Goal: Task Accomplishment & Management: Complete application form

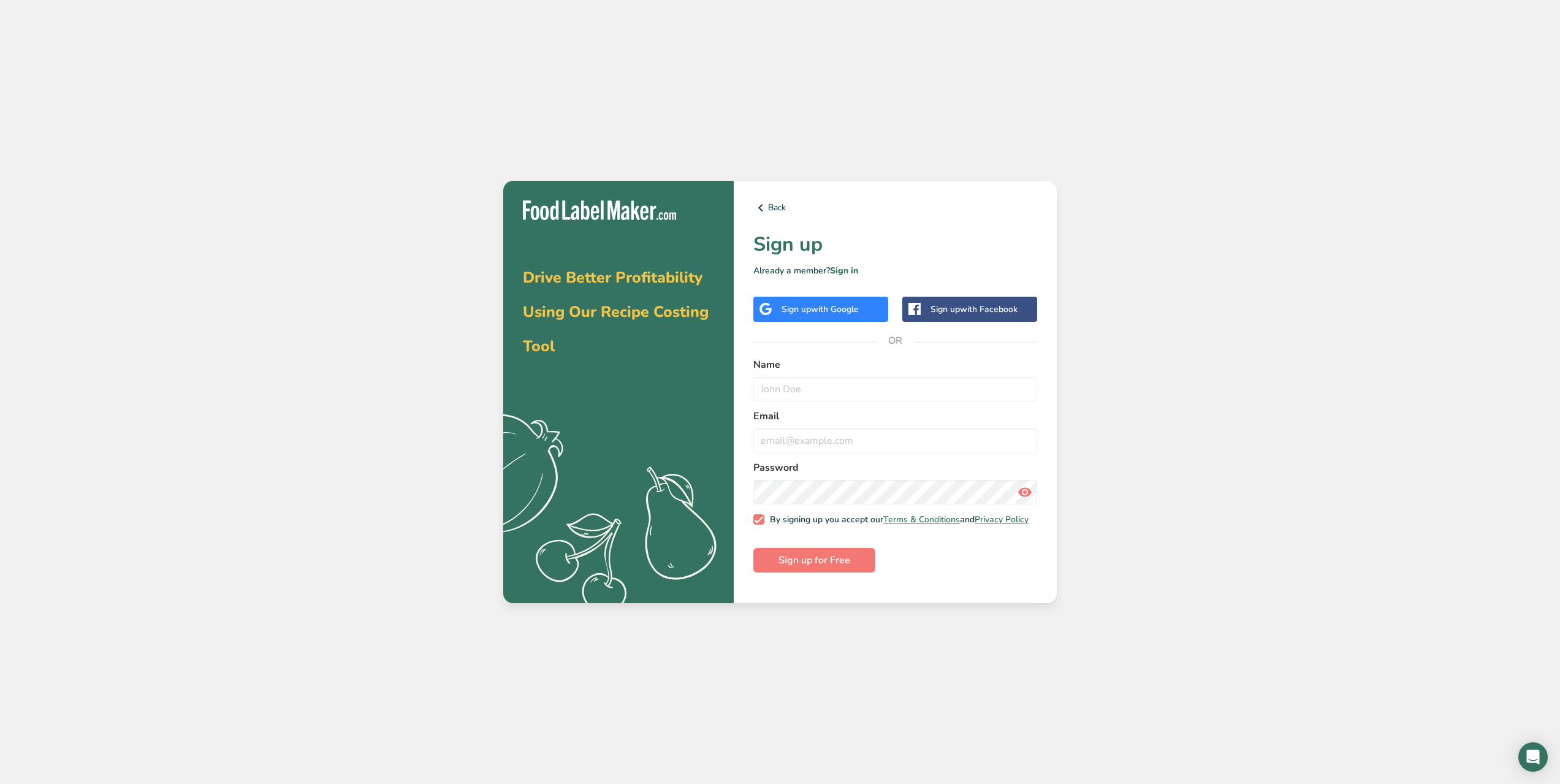
click at [828, 321] on div "Sign up with Google" at bounding box center [821, 309] width 135 height 25
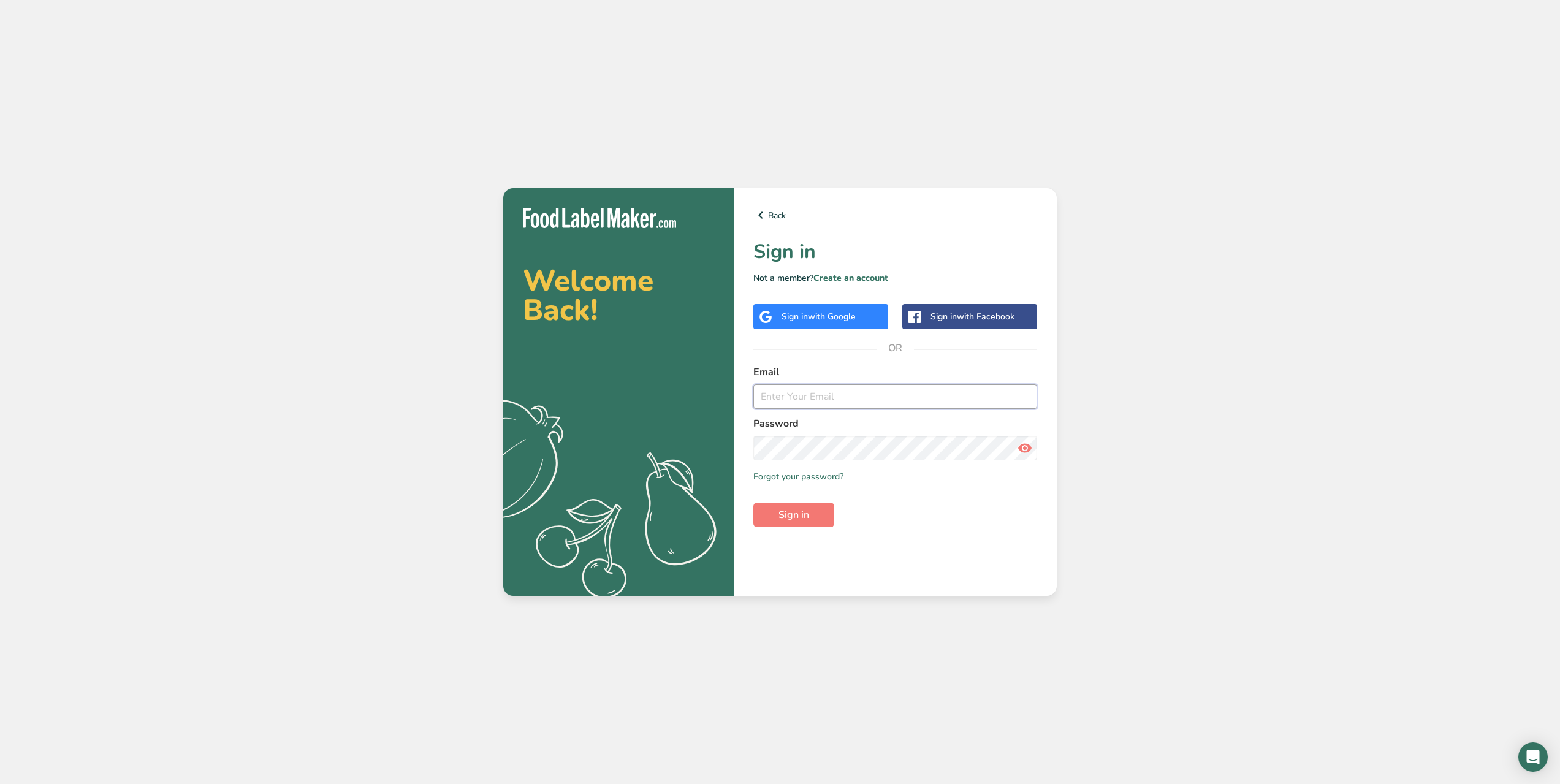
click at [834, 390] on input "email" at bounding box center [895, 396] width 284 height 25
type input "lingeng511@gmail.com"
drag, startPoint x: 912, startPoint y: 395, endPoint x: 668, endPoint y: 388, distance: 244.1
click at [668, 388] on section "Welcome Back! .a{fill:#f5f3ed;} Back Sign in Not a member? Create an account Si…" at bounding box center [780, 392] width 554 height 407
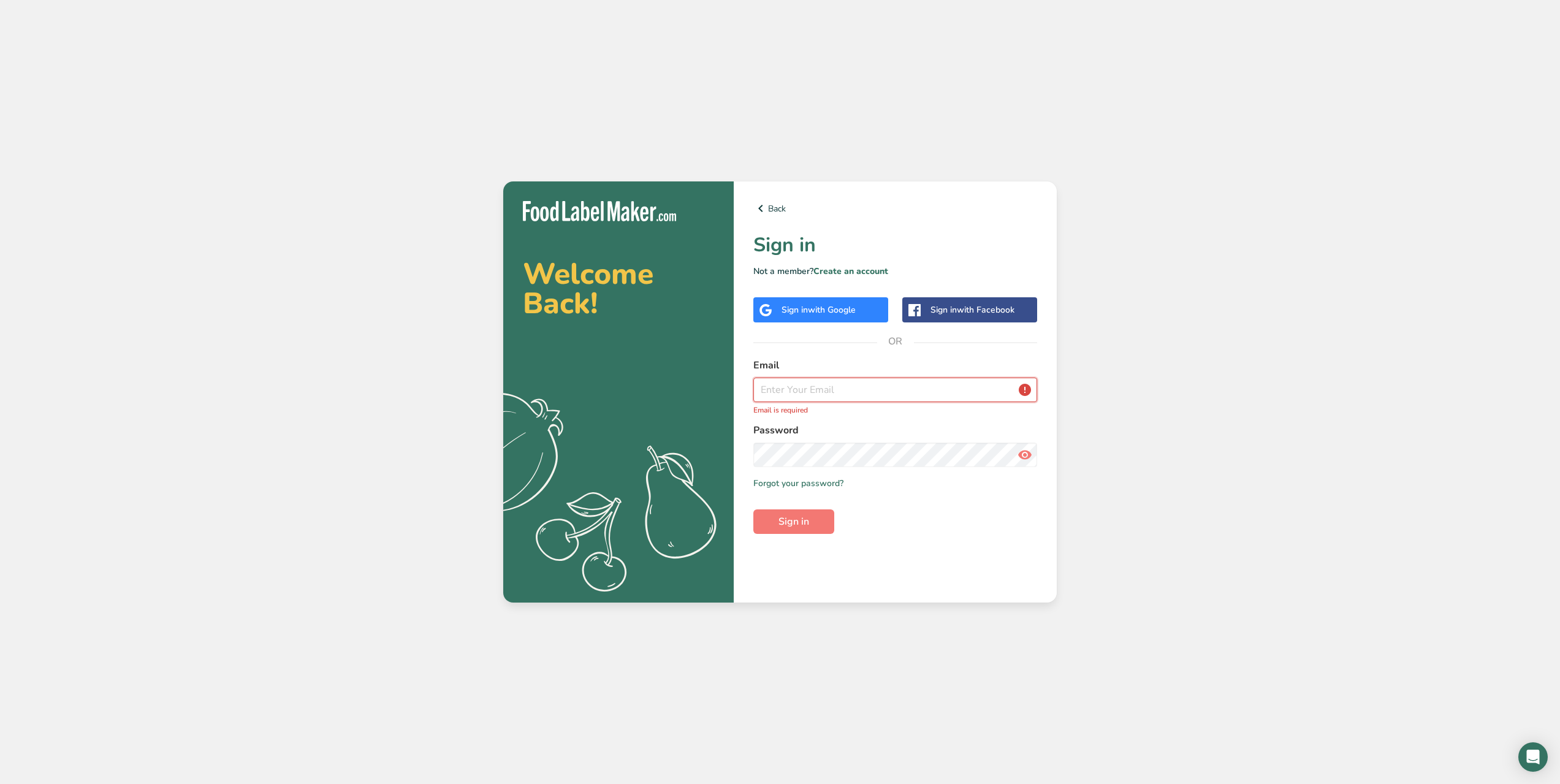
click at [845, 386] on input "email" at bounding box center [895, 390] width 284 height 25
type input "info@candylabs.ca"
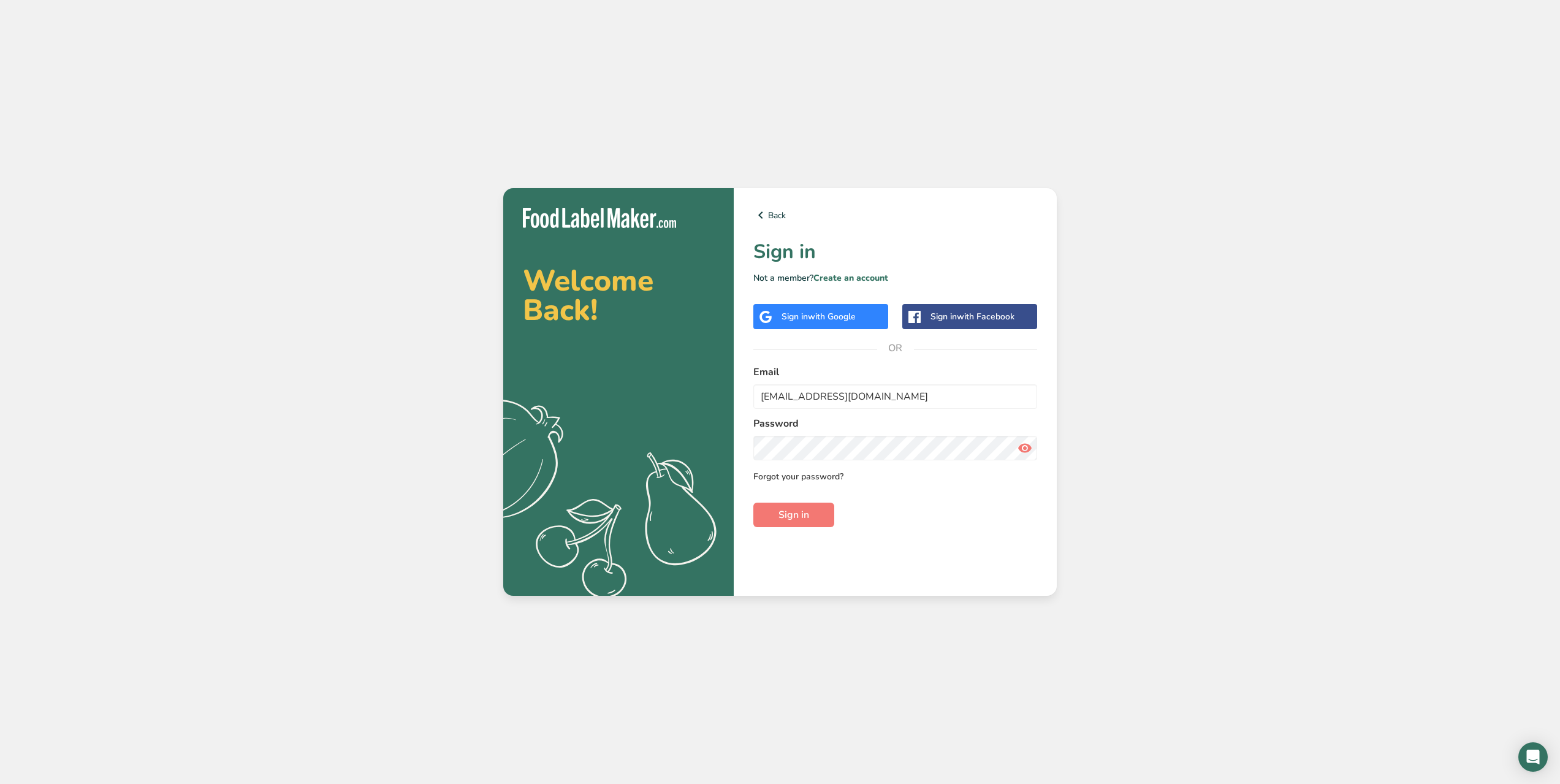
click at [832, 475] on link "Forgot your password?" at bounding box center [798, 476] width 90 height 13
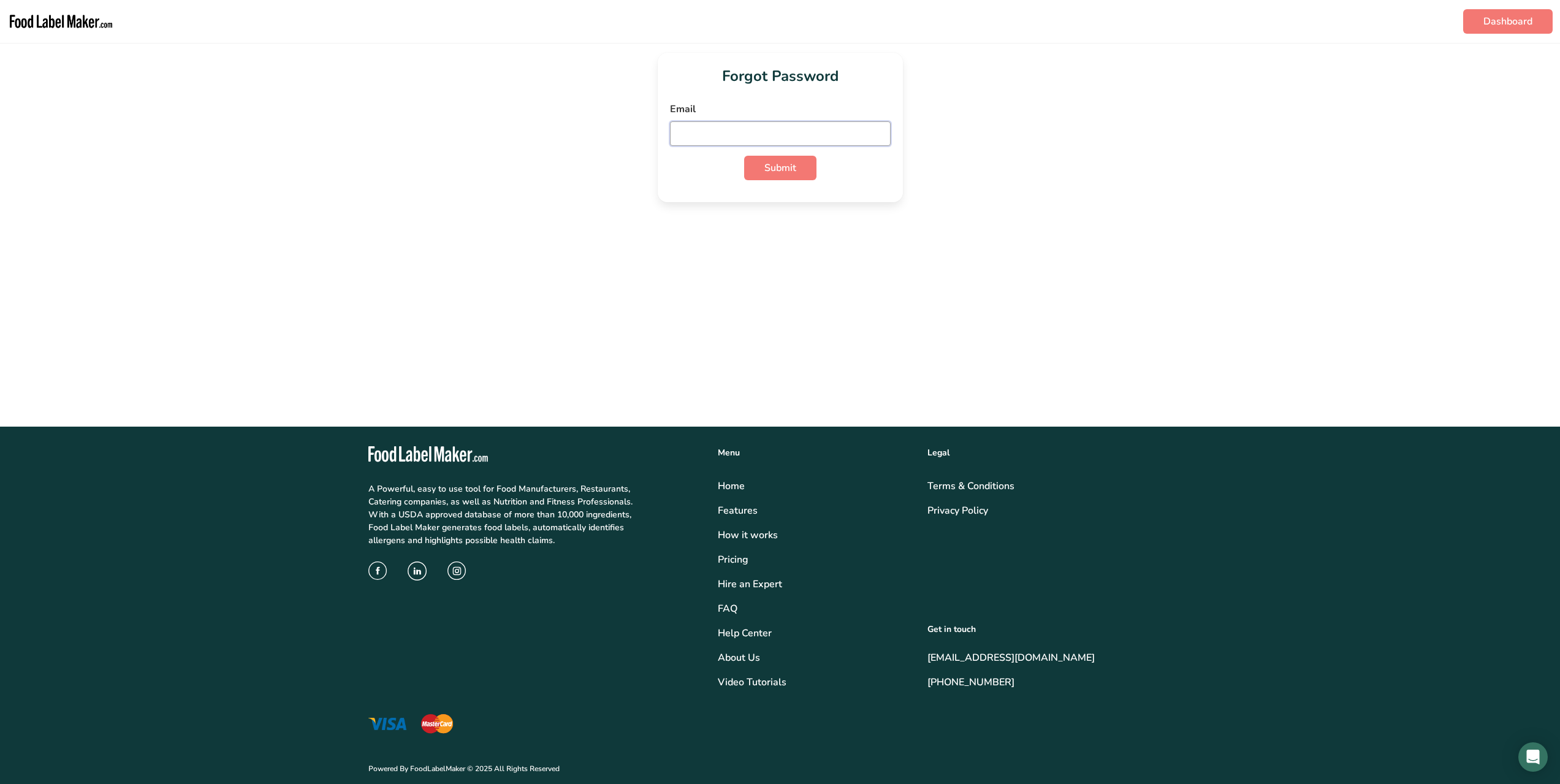
click at [800, 136] on input "email" at bounding box center [781, 134] width 221 height 25
type input "info@candylabs.ca"
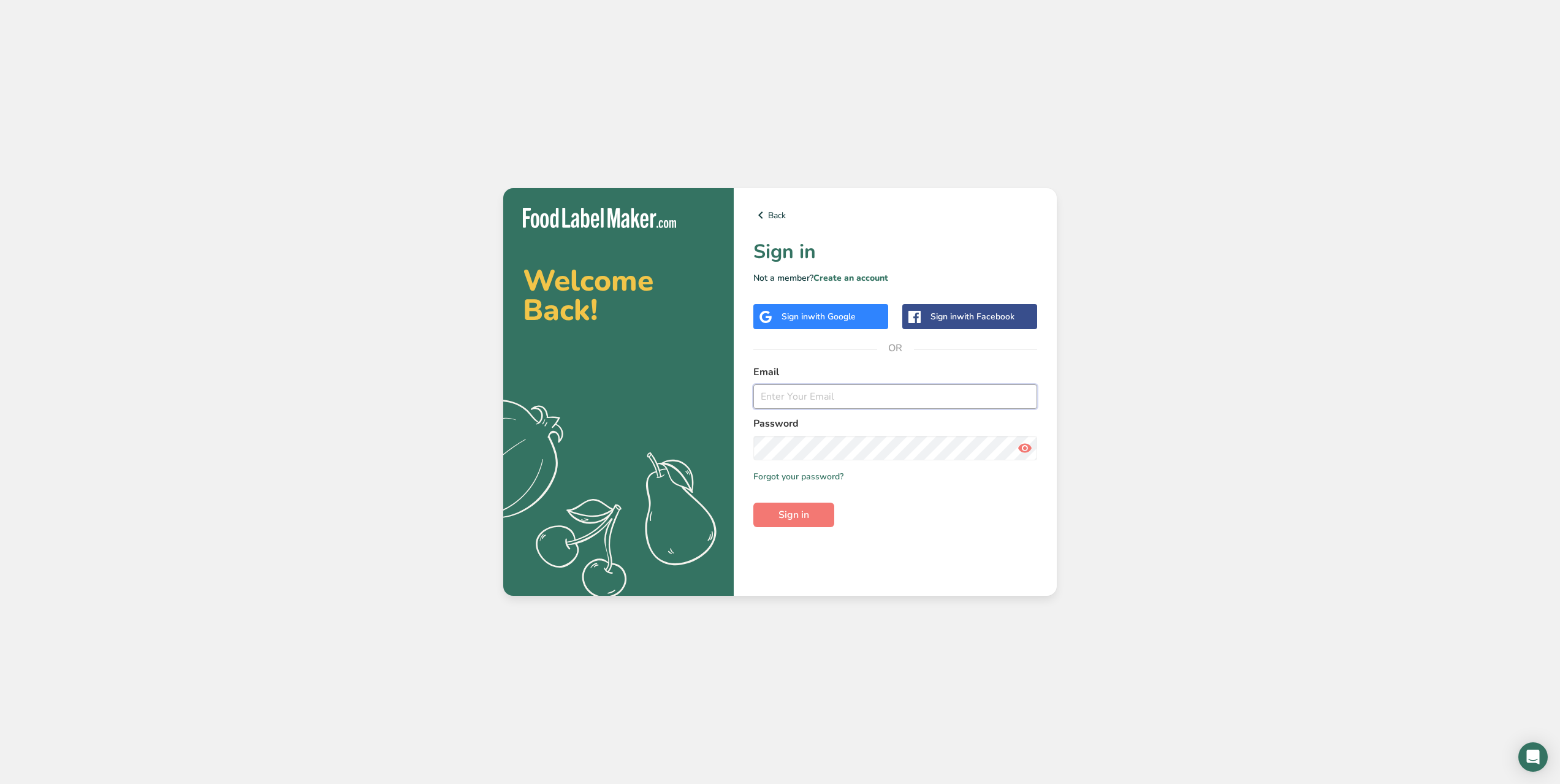
click at [842, 389] on input "email" at bounding box center [895, 396] width 284 height 25
click at [958, 385] on input "email" at bounding box center [895, 396] width 284 height 25
click at [806, 315] on div "Sign in with Google" at bounding box center [818, 316] width 74 height 13
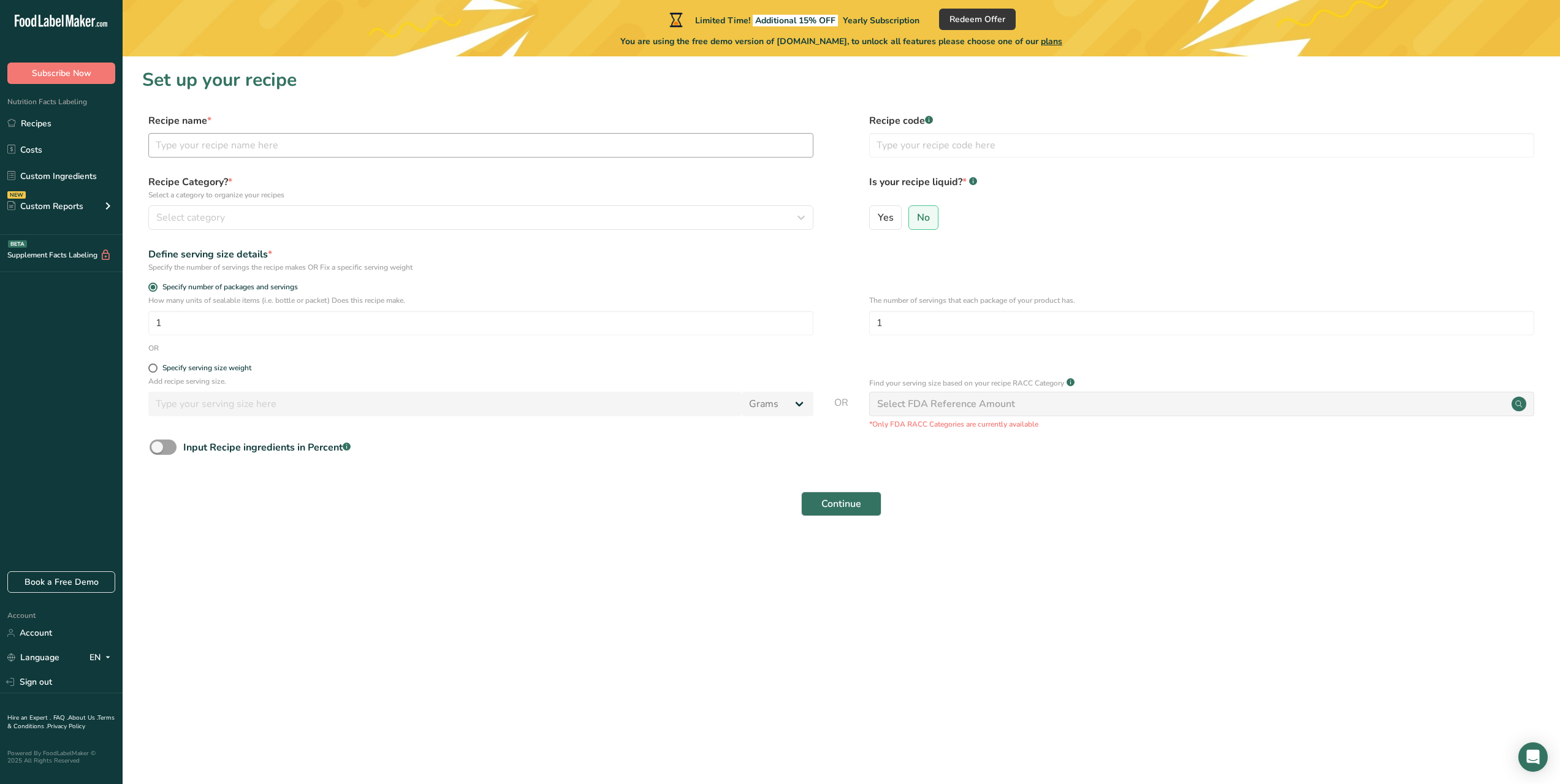
drag, startPoint x: 311, startPoint y: 158, endPoint x: 317, endPoint y: 142, distance: 17.1
click at [313, 154] on div "Recipe name * Recipe code .a-a{fill:#347362;}.b-a{fill:#fff;}" at bounding box center [841, 139] width 1399 height 52
click at [317, 142] on input "text" at bounding box center [481, 145] width 665 height 25
type input "hard candy"
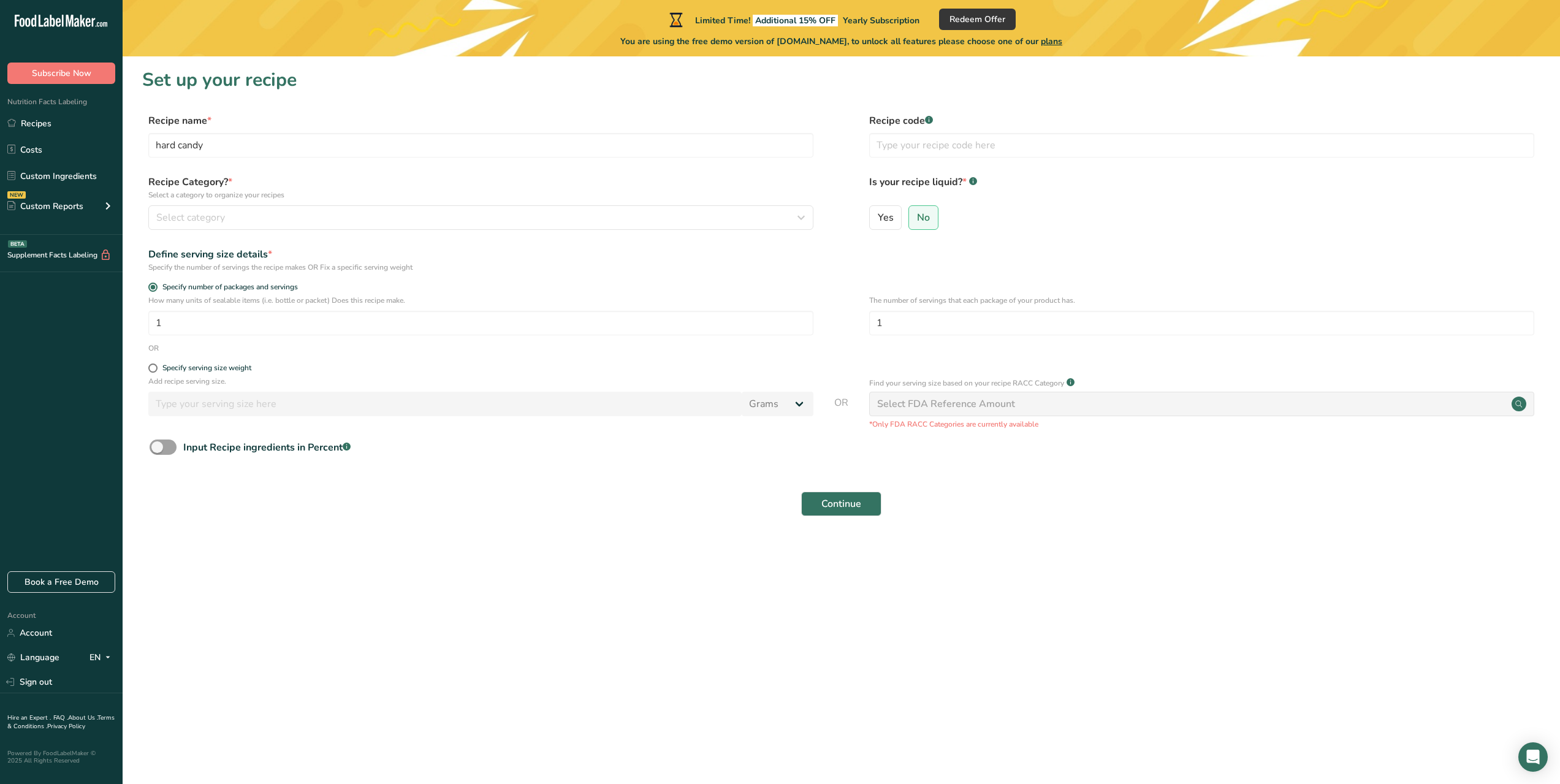
click at [467, 232] on div "Recipe Category? * Select a category to organize your recipes Select category S…" at bounding box center [841, 206] width 1399 height 63
click at [467, 213] on div "Select category" at bounding box center [477, 218] width 642 height 15
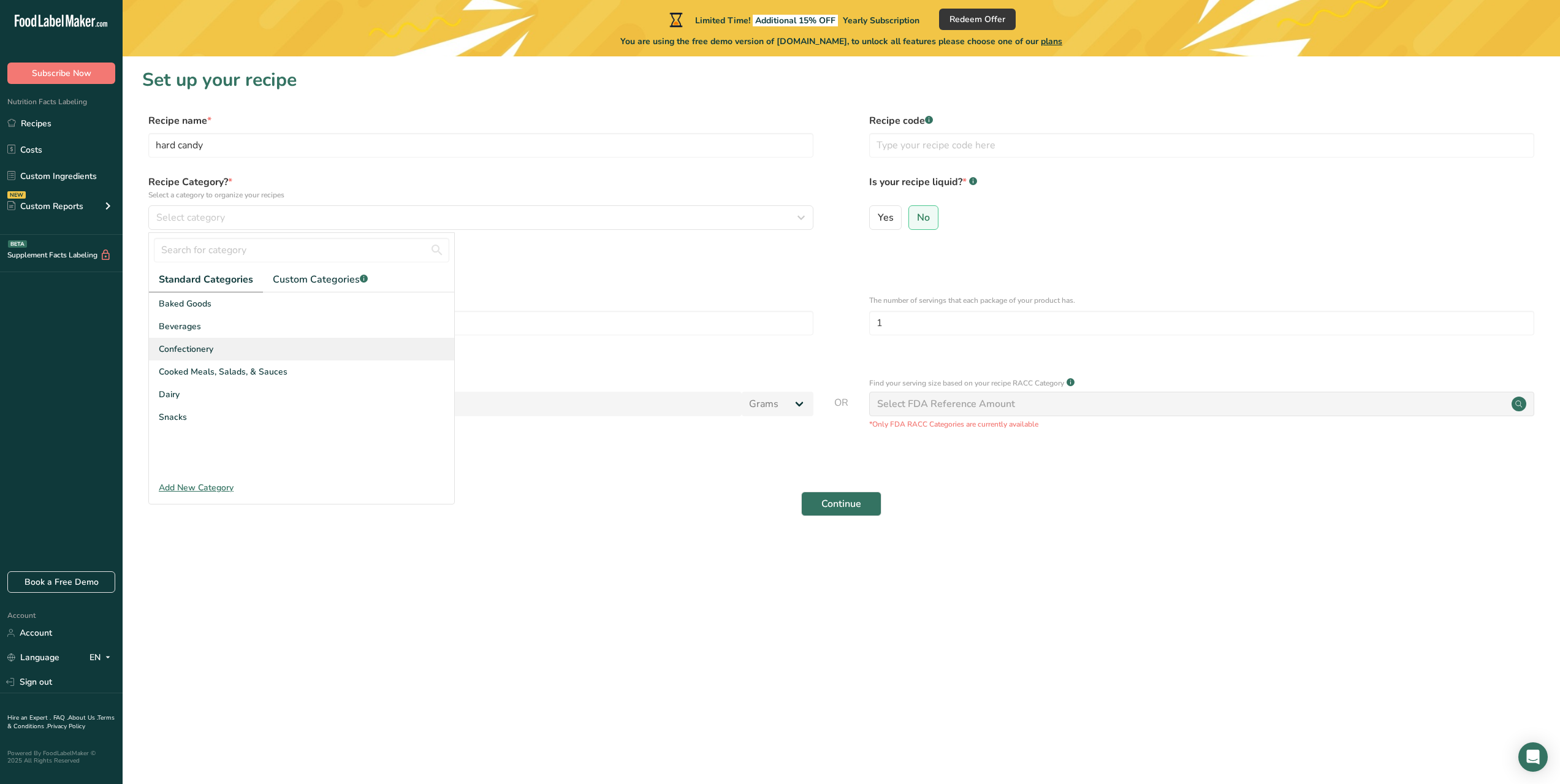
click at [262, 349] on div "Confectionery" at bounding box center [302, 349] width 305 height 22
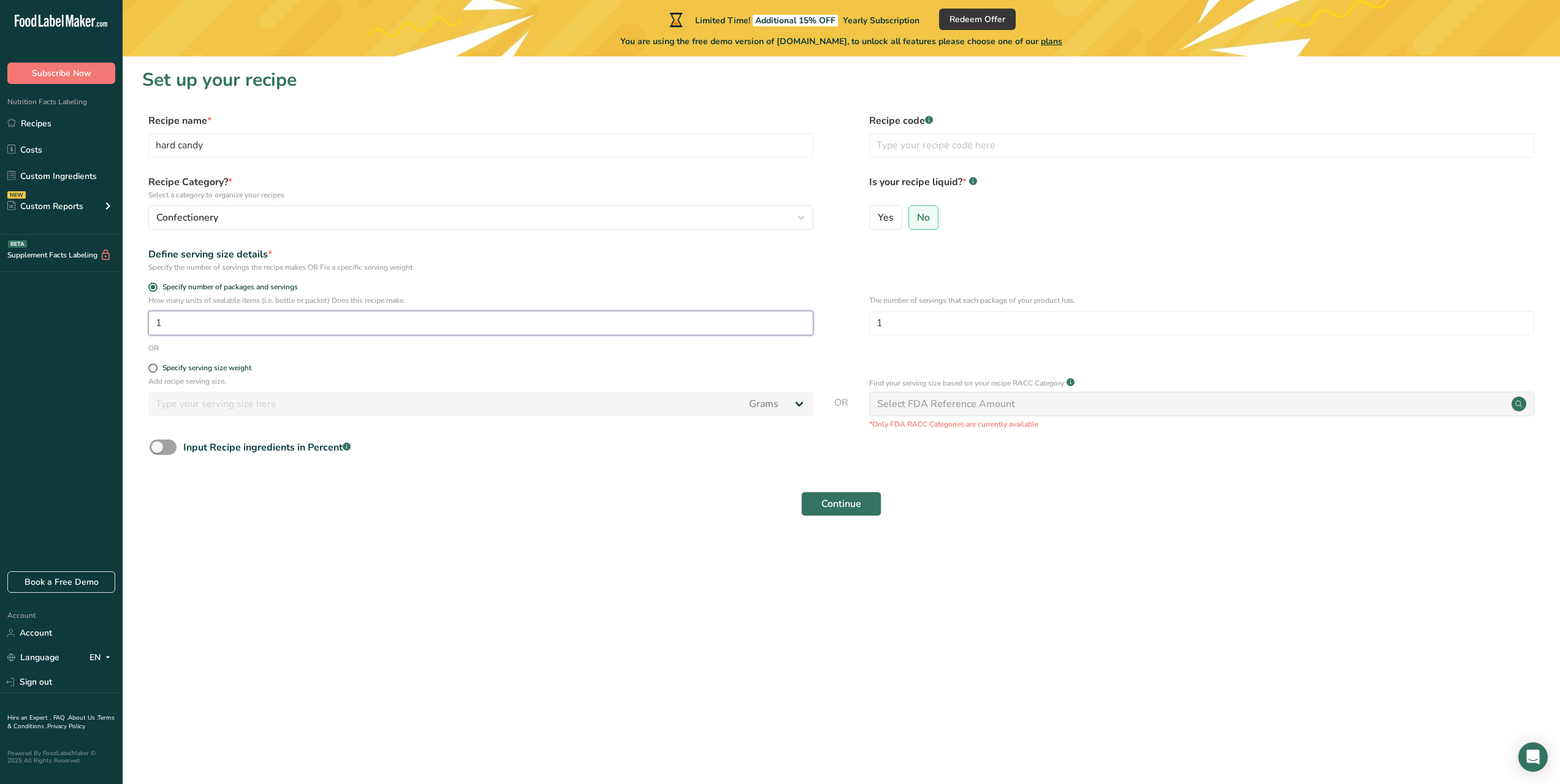
click at [288, 320] on input "1" at bounding box center [481, 323] width 665 height 25
type input "10"
click at [213, 374] on div "Specify serving size weight" at bounding box center [481, 370] width 665 height 12
click at [220, 371] on div "Specify serving size weight" at bounding box center [206, 368] width 89 height 9
click at [156, 371] on input "Specify serving size weight" at bounding box center [153, 369] width 8 height 8
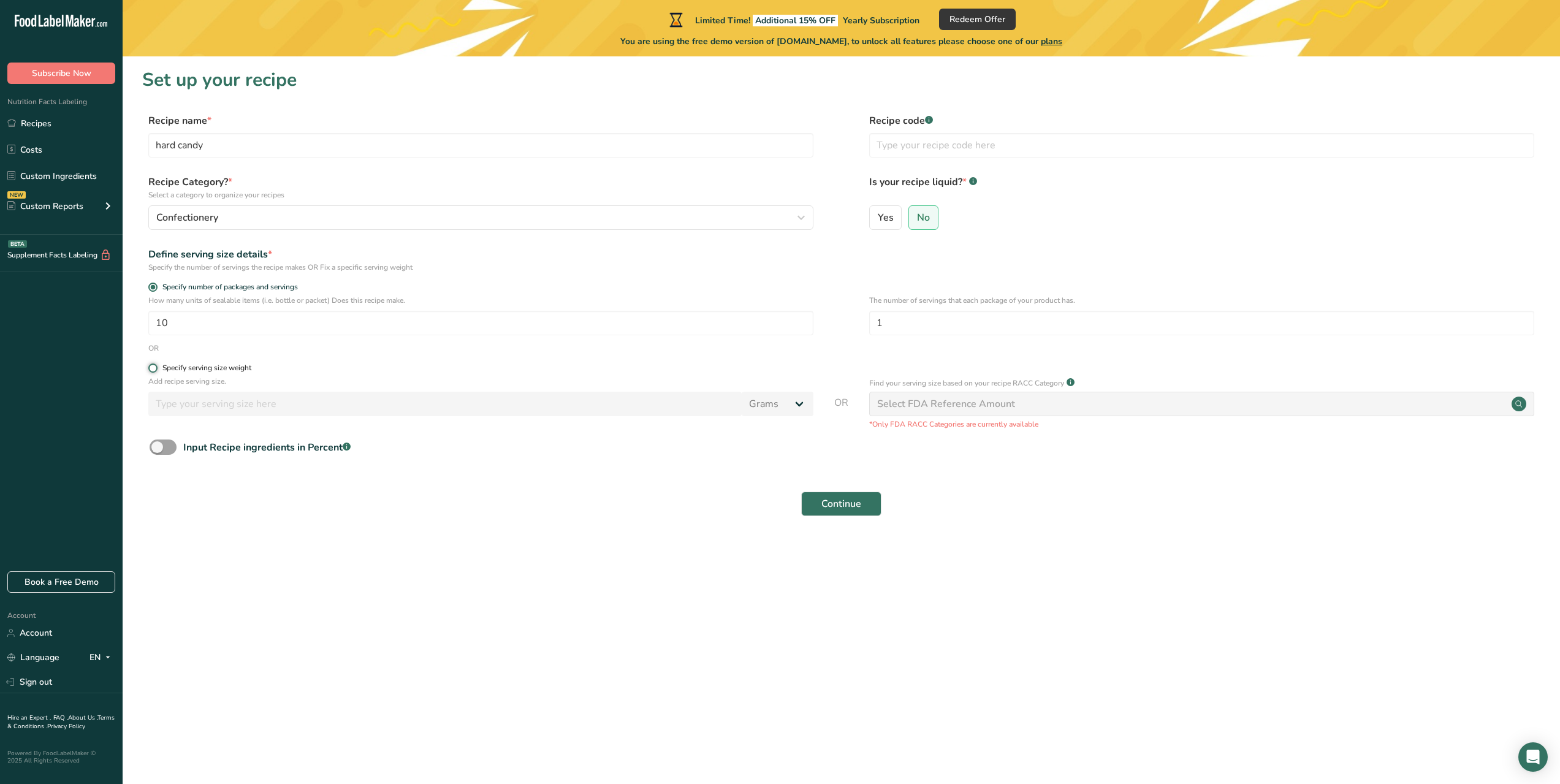
radio input "true"
radio input "false"
click at [460, 420] on div "Add recipe serving size. Grams kg mg mcg lb oz l mL fl oz tbsp tsp cup qt gallon" at bounding box center [481, 399] width 665 height 46
click at [480, 411] on input "number" at bounding box center [445, 404] width 593 height 25
type input "15"
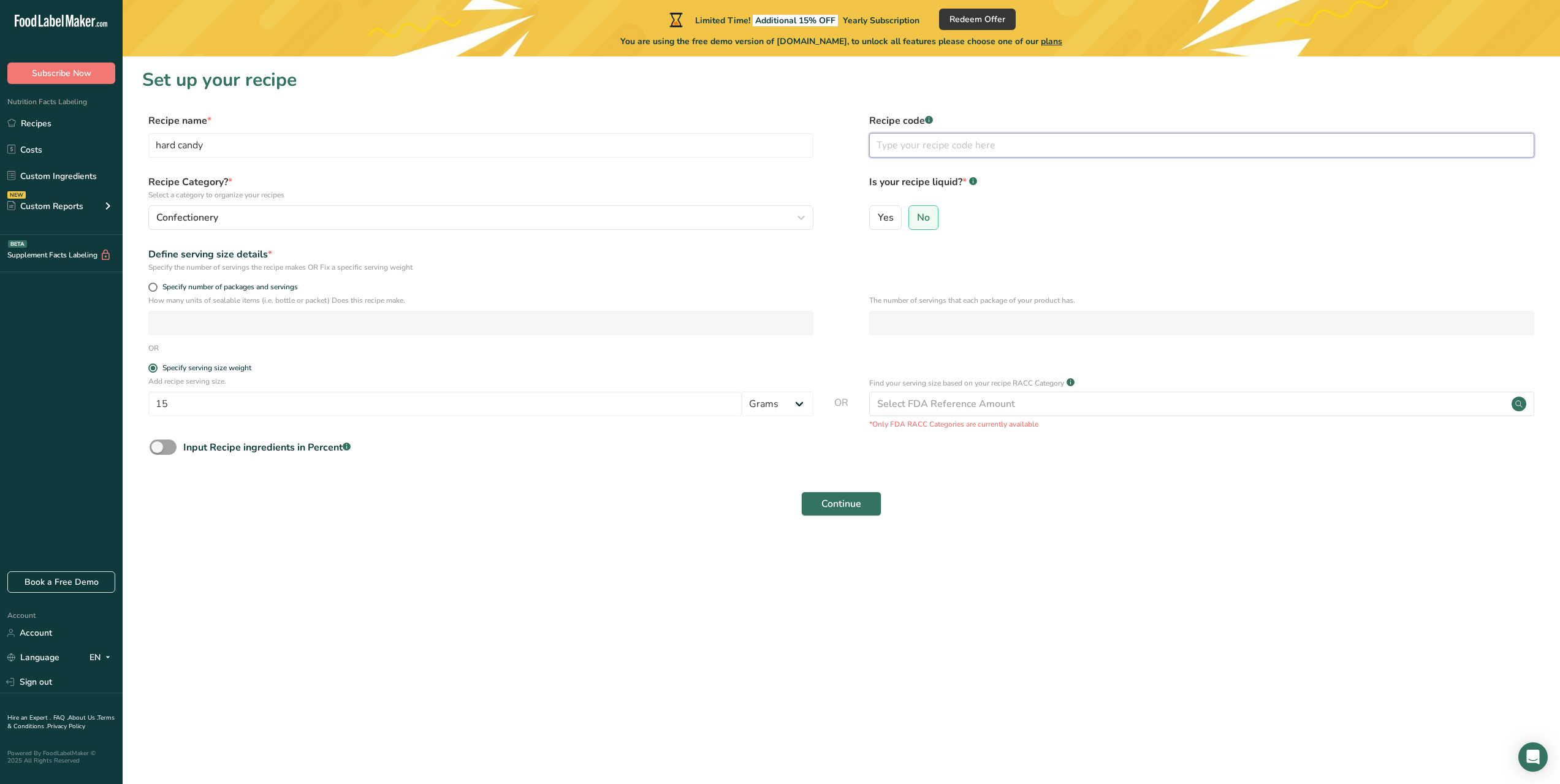
click at [977, 148] on input "text" at bounding box center [1202, 145] width 665 height 25
click at [945, 159] on div "Recipe code .a-a{fill:#347362;}.b-a{fill:#fff;}" at bounding box center [1202, 139] width 665 height 52
click at [954, 138] on input "text" at bounding box center [1202, 145] width 665 height 25
type input "0001"
click at [292, 291] on span "Specify number of packages and servings" at bounding box center [228, 287] width 140 height 9
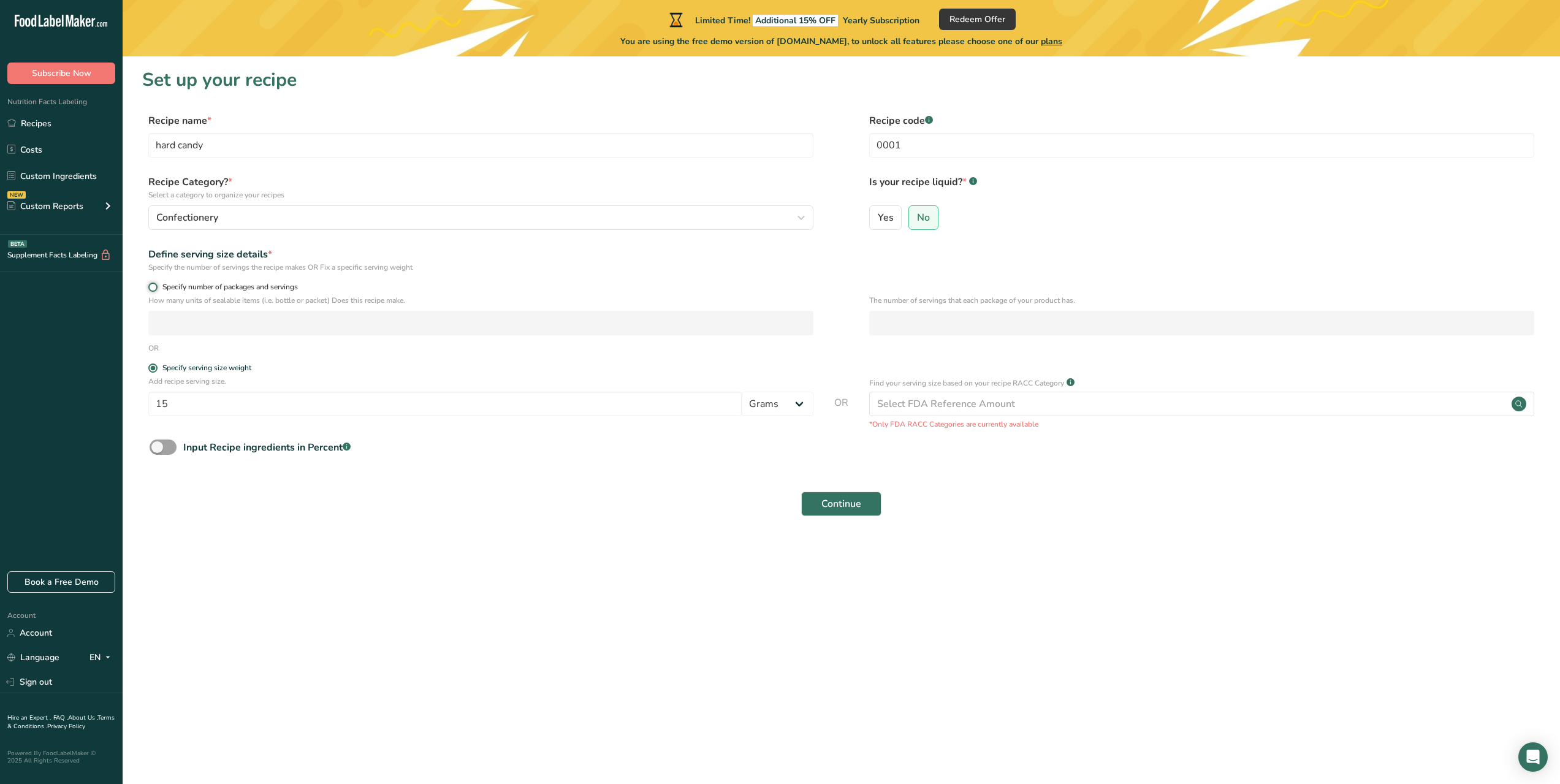
click at [156, 291] on input "Specify number of packages and servings" at bounding box center [153, 287] width 8 height 8
radio input "true"
radio input "false"
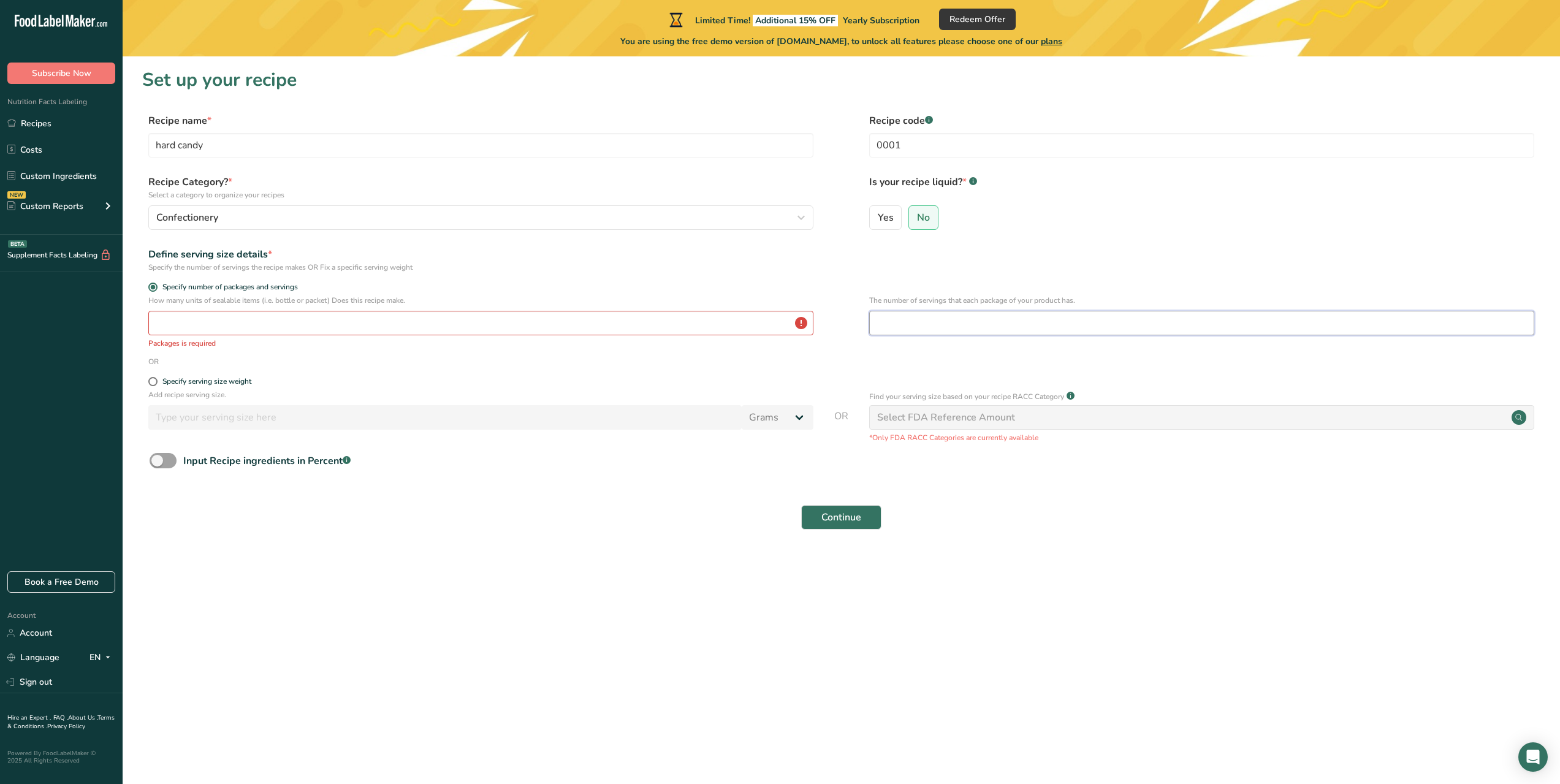
click at [941, 321] on input "number" at bounding box center [1202, 323] width 665 height 25
click at [606, 316] on input "number" at bounding box center [481, 323] width 665 height 25
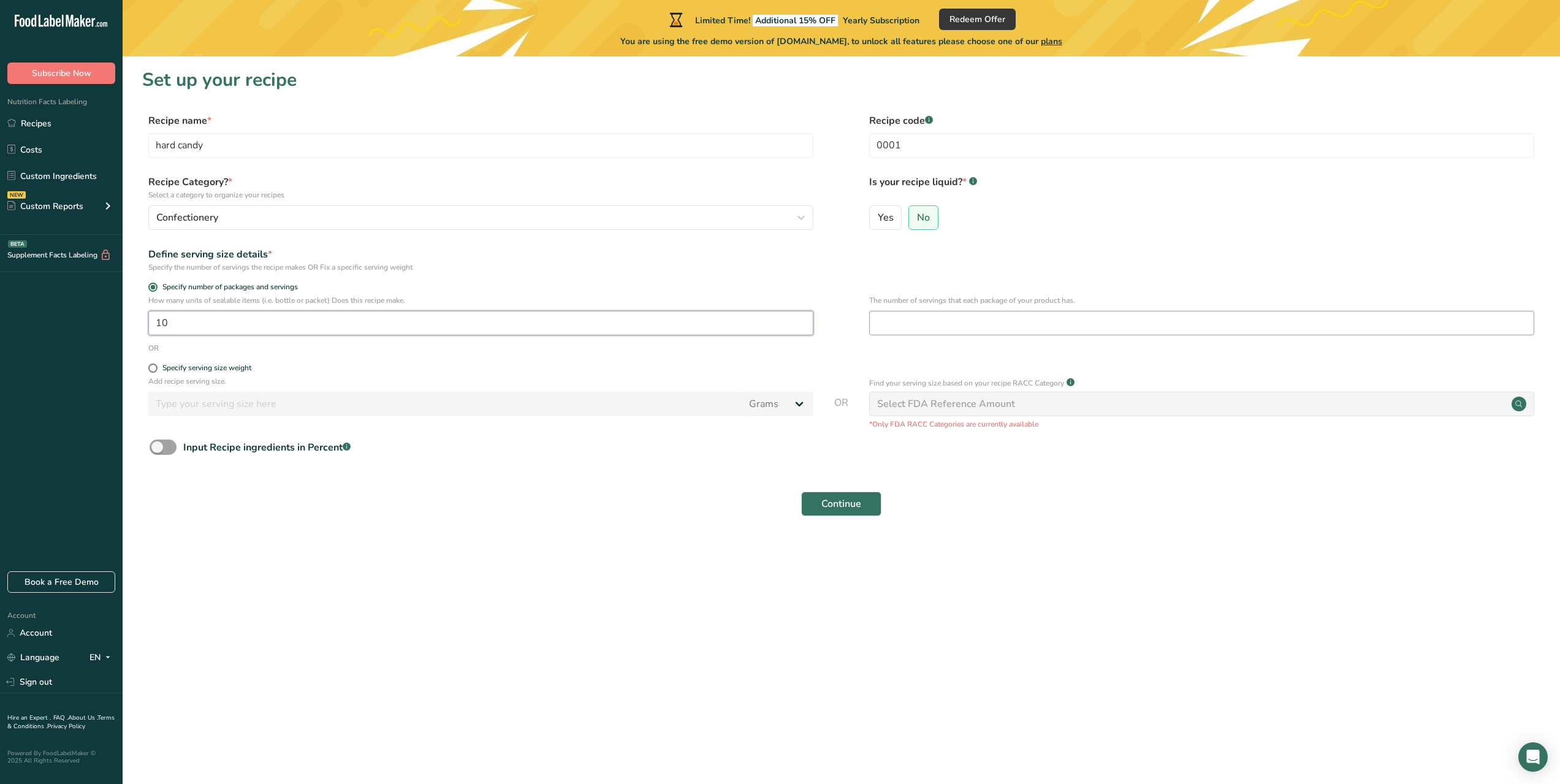
type input "10"
click at [926, 316] on input "number" at bounding box center [1202, 323] width 665 height 25
type input "10"
drag, startPoint x: 182, startPoint y: 320, endPoint x: 119, endPoint y: 315, distance: 63.2
click at [119, 315] on div ".a-20{fill:#fff;} Subscribe Now Nutrition Facts Labeling Recipes Costs Custom I…" at bounding box center [780, 392] width 1560 height 784
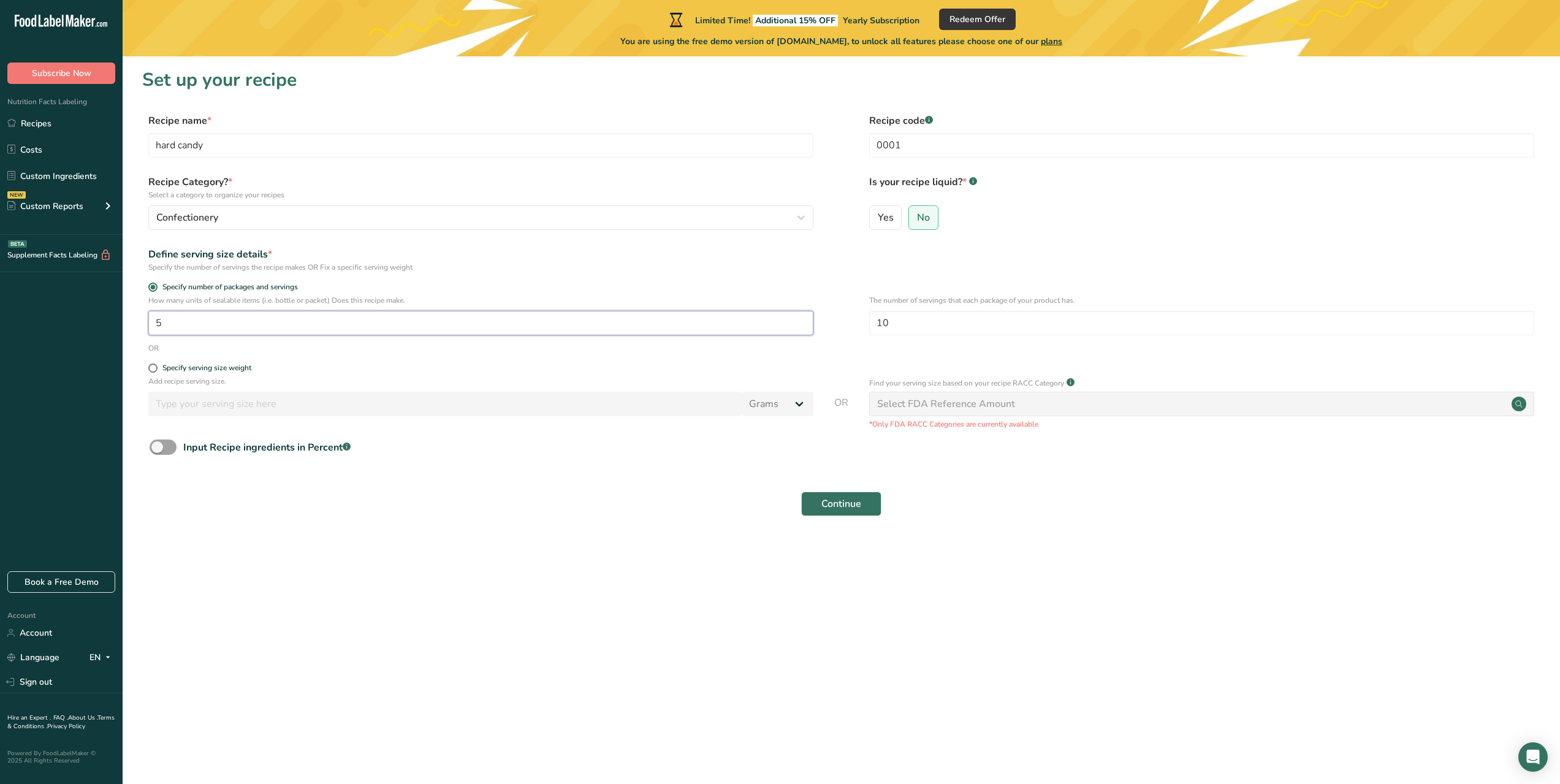
type input "1"
type input "5"
click at [928, 315] on input "10" at bounding box center [1202, 323] width 665 height 25
click at [225, 365] on div "Specify serving size weight" at bounding box center [206, 368] width 89 height 9
click at [156, 365] on input "Specify serving size weight" at bounding box center [153, 369] width 8 height 8
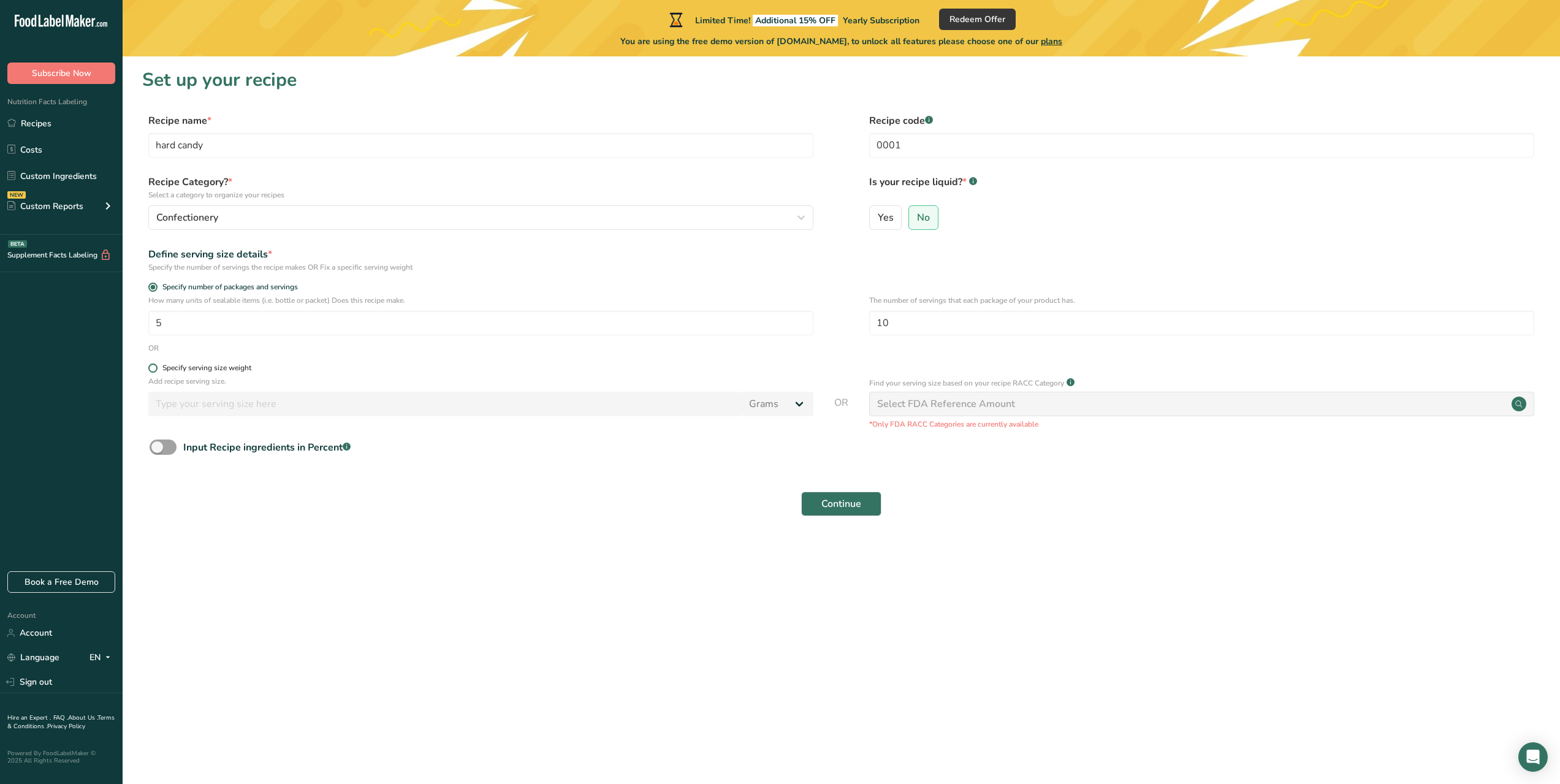
radio input "true"
radio input "false"
click at [969, 402] on div "Select FDA Reference Amount" at bounding box center [946, 404] width 138 height 15
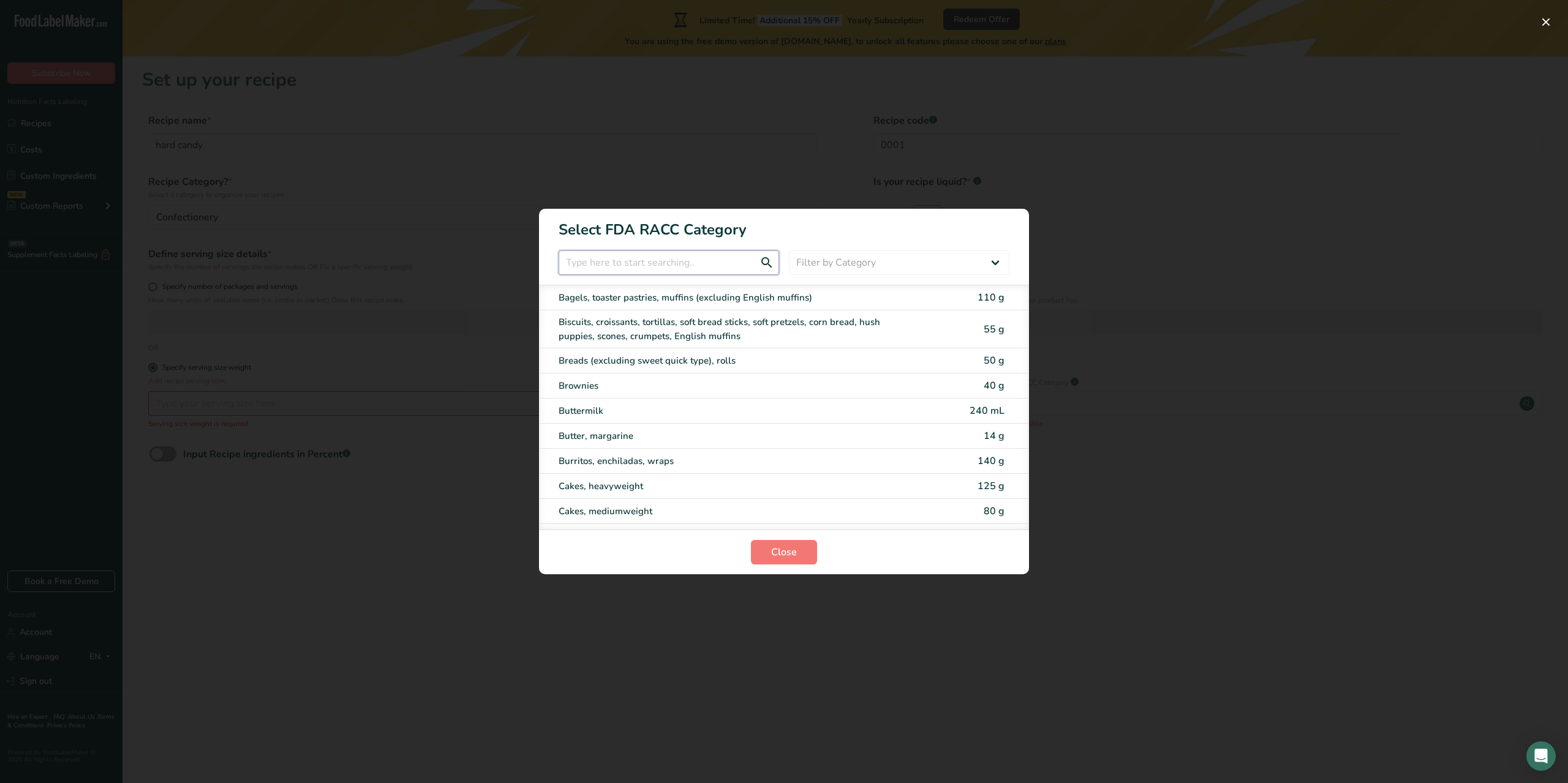
click at [713, 256] on input "RACC Category Selection Modal" at bounding box center [669, 263] width 220 height 24
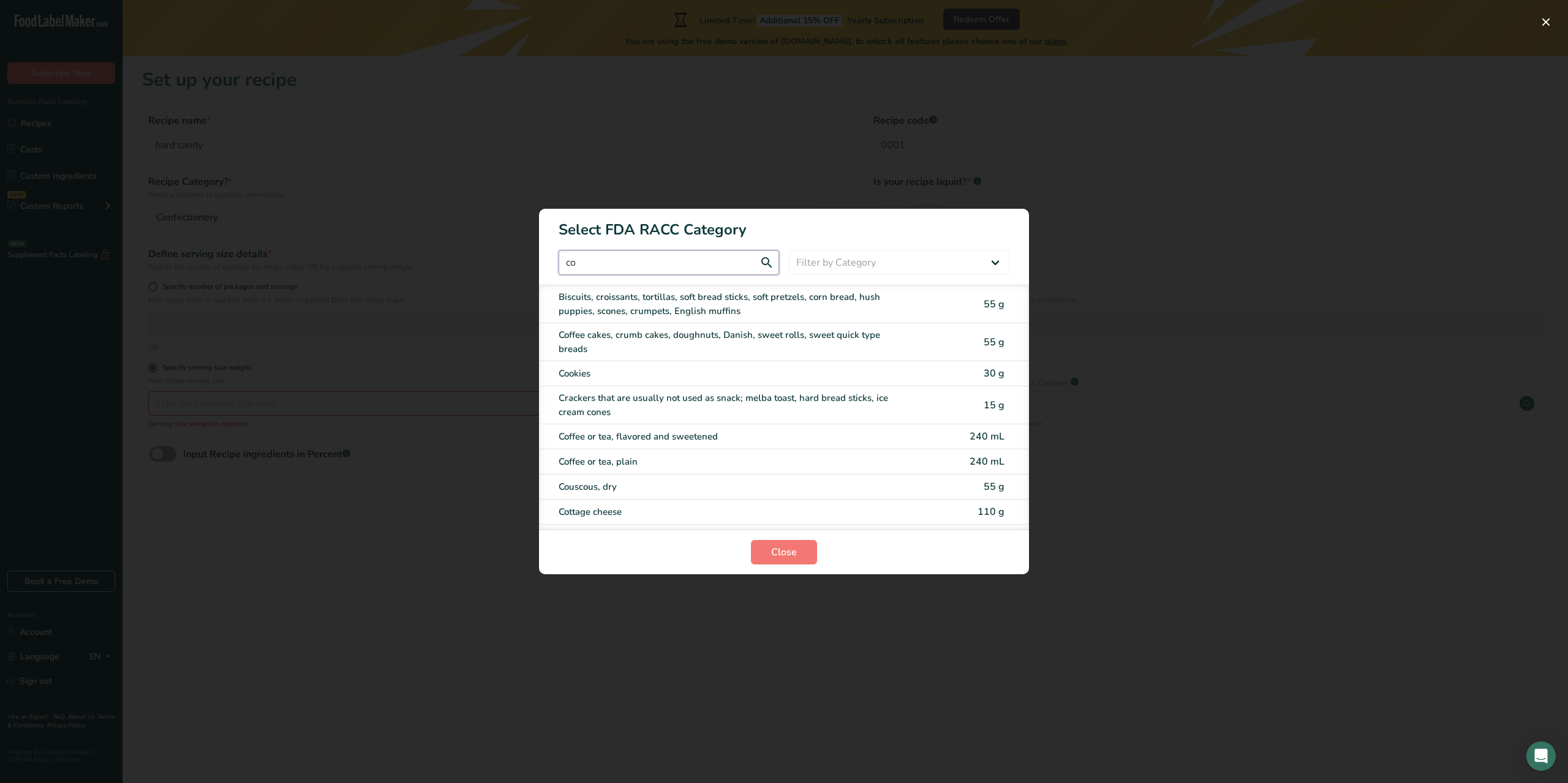
type input "c"
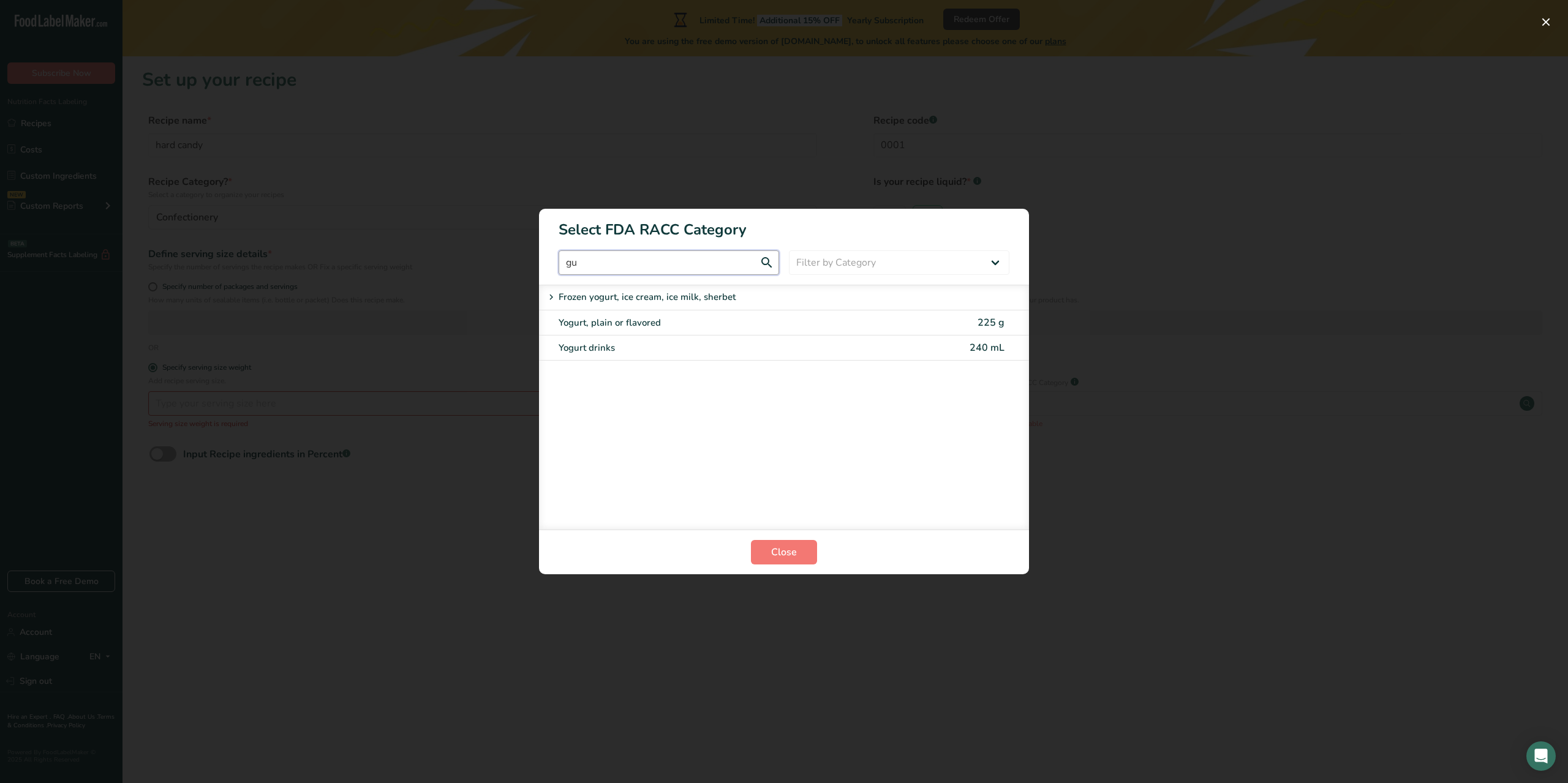
type input "g"
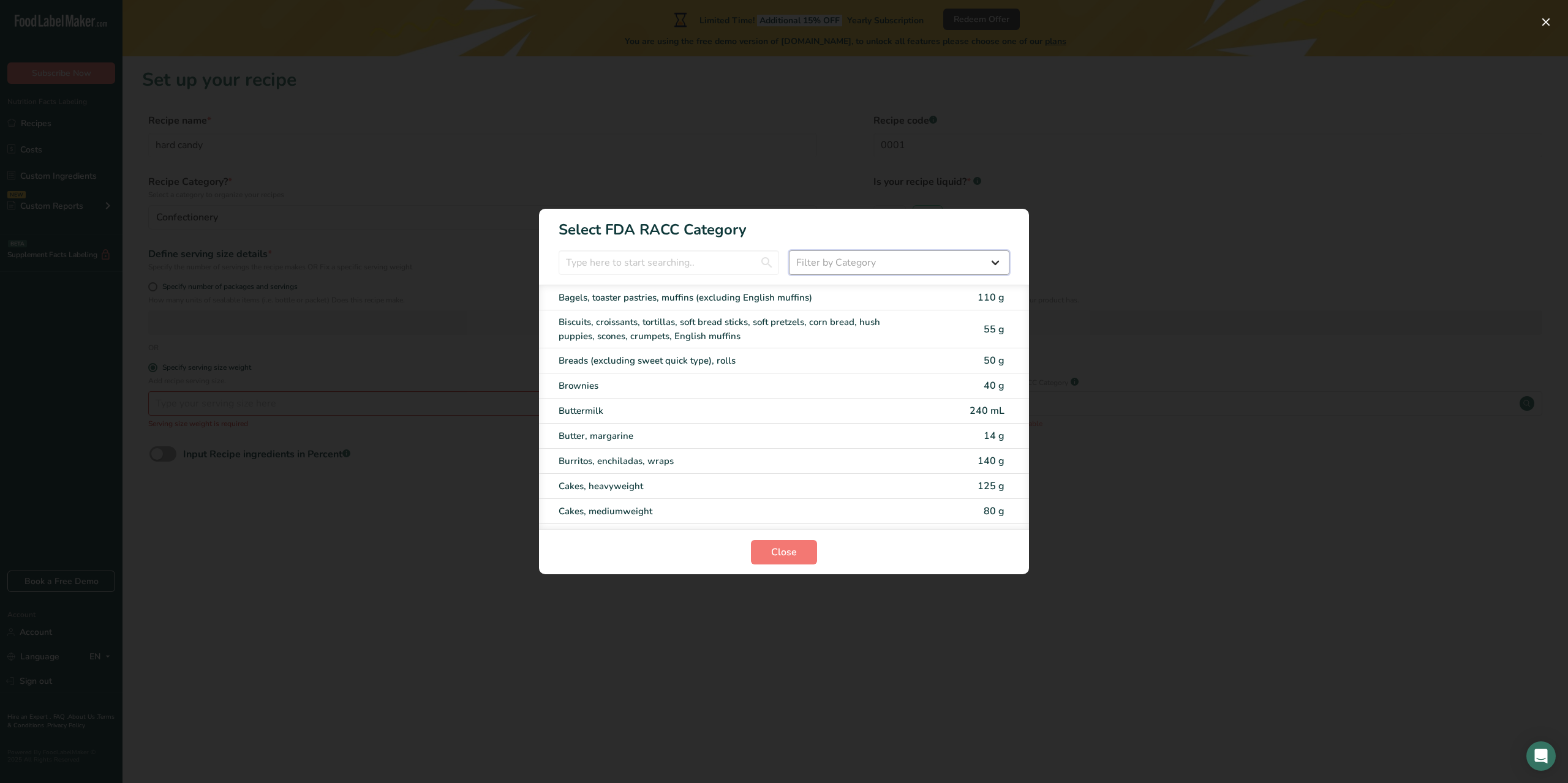
click at [842, 264] on select "Filter by Category All Bakery products Beverages Cereals and other grain produc…" at bounding box center [899, 263] width 220 height 24
select select "23"
click at [789, 250] on select "Filter by Category All Bakery products Beverages Cereals and other grain produc…" at bounding box center [899, 263] width 220 height 24
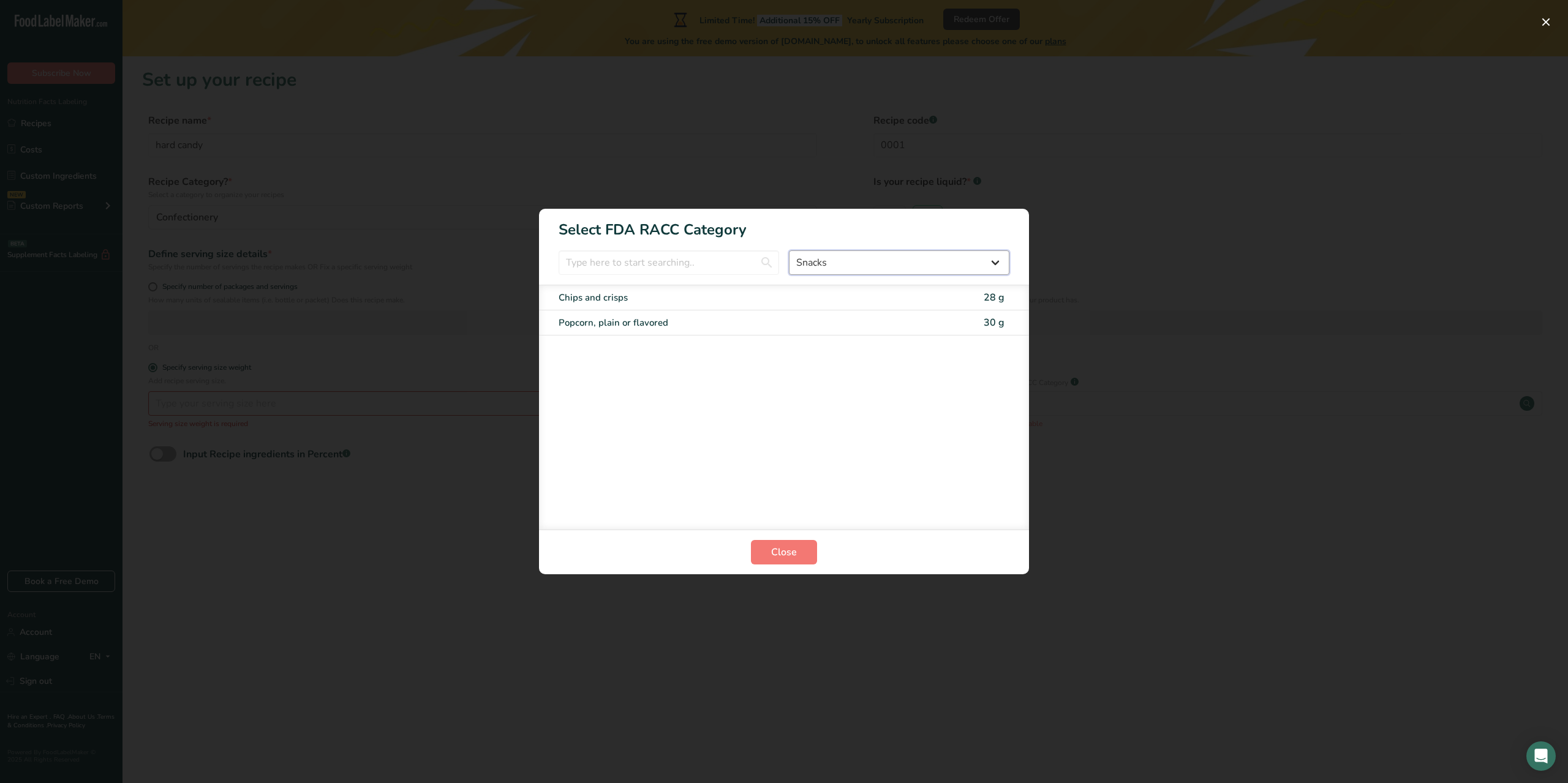
click at [880, 254] on select "All Bakery products Beverages Cereals and other grain products Dairy products a…" at bounding box center [899, 263] width 220 height 24
click at [951, 216] on h1 "Select FDA RACC Category" at bounding box center [784, 224] width 490 height 32
click at [612, 266] on input "RACC Category Selection Modal" at bounding box center [669, 263] width 220 height 24
click at [928, 257] on select "All Bakery products Beverages Cereals and other grain products Dairy products a…" at bounding box center [899, 263] width 220 height 24
select select "RACC Category Selection Modal"
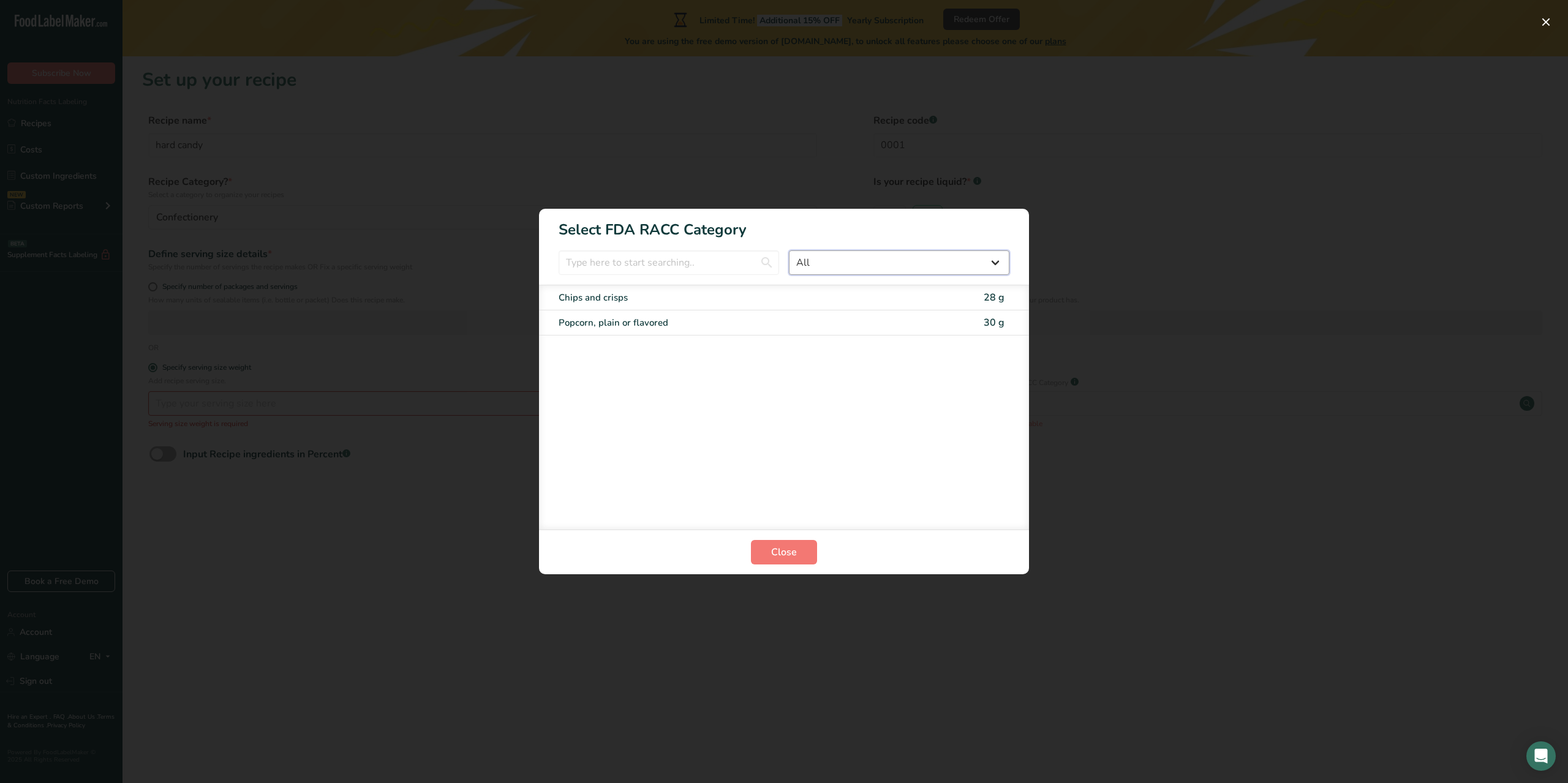
click at [789, 250] on select "All Bakery products Beverages Cereals and other grain products Dairy products a…" at bounding box center [899, 263] width 220 height 24
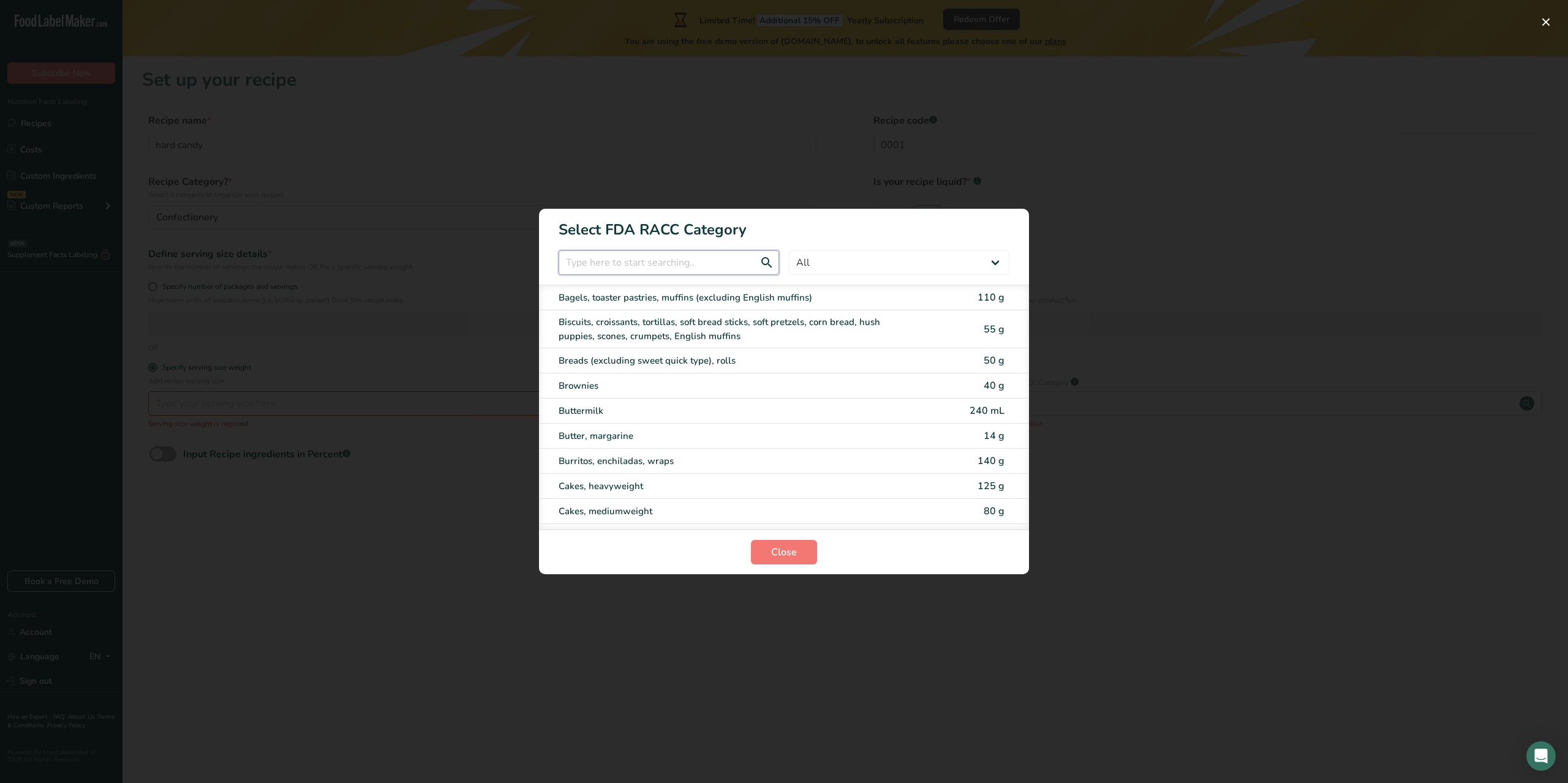
click at [674, 266] on input "RACC Category Selection Modal" at bounding box center [669, 263] width 220 height 24
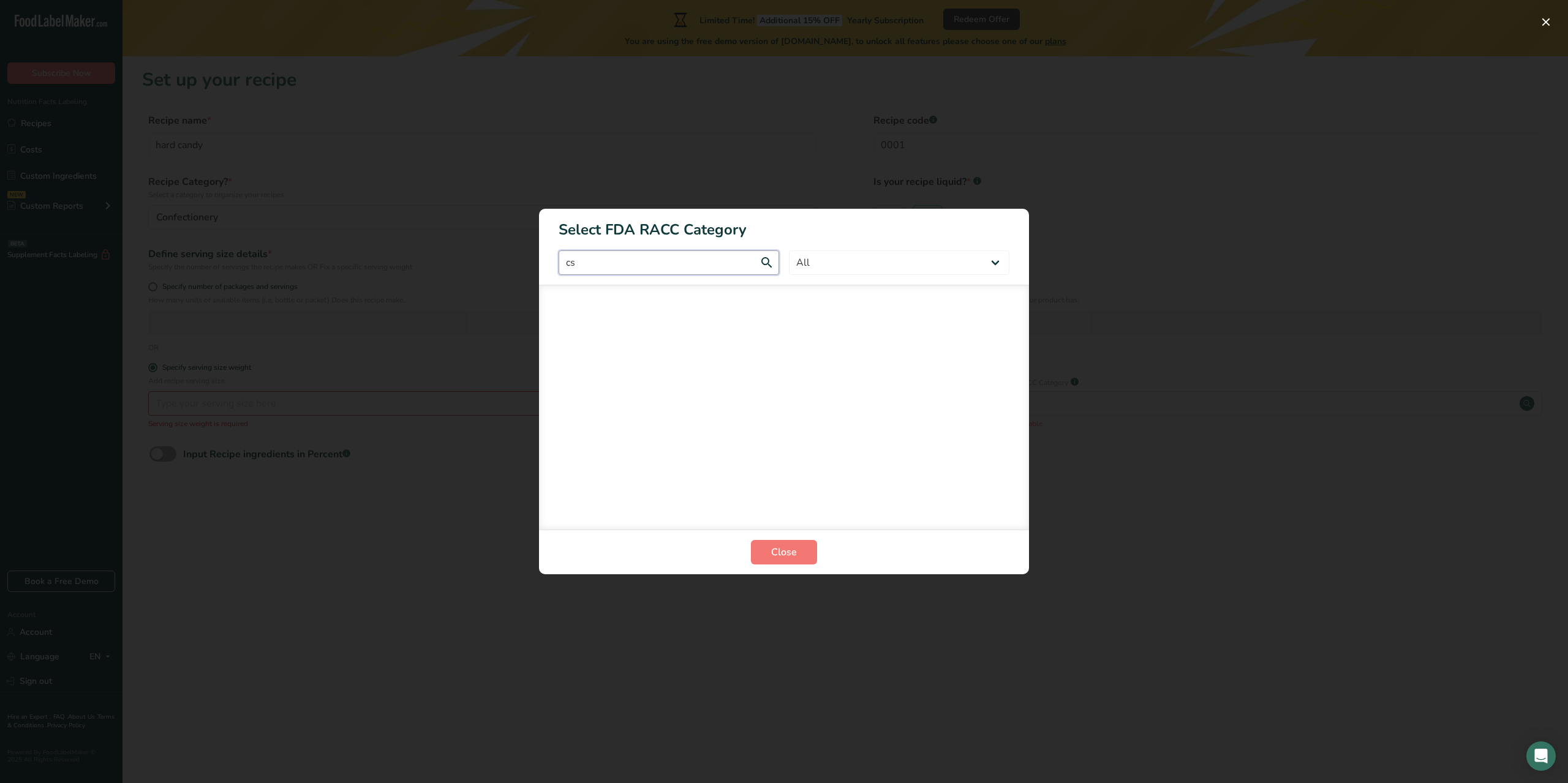
type input "c"
drag, startPoint x: 645, startPoint y: 263, endPoint x: 501, endPoint y: 252, distance: 144.4
click at [501, 252] on div "Select FDA RACC Category suga All Bakery products Beverages Cereals and other g…" at bounding box center [784, 391] width 1568 height 783
type input "suga"
click at [794, 560] on button "Close" at bounding box center [783, 552] width 66 height 24
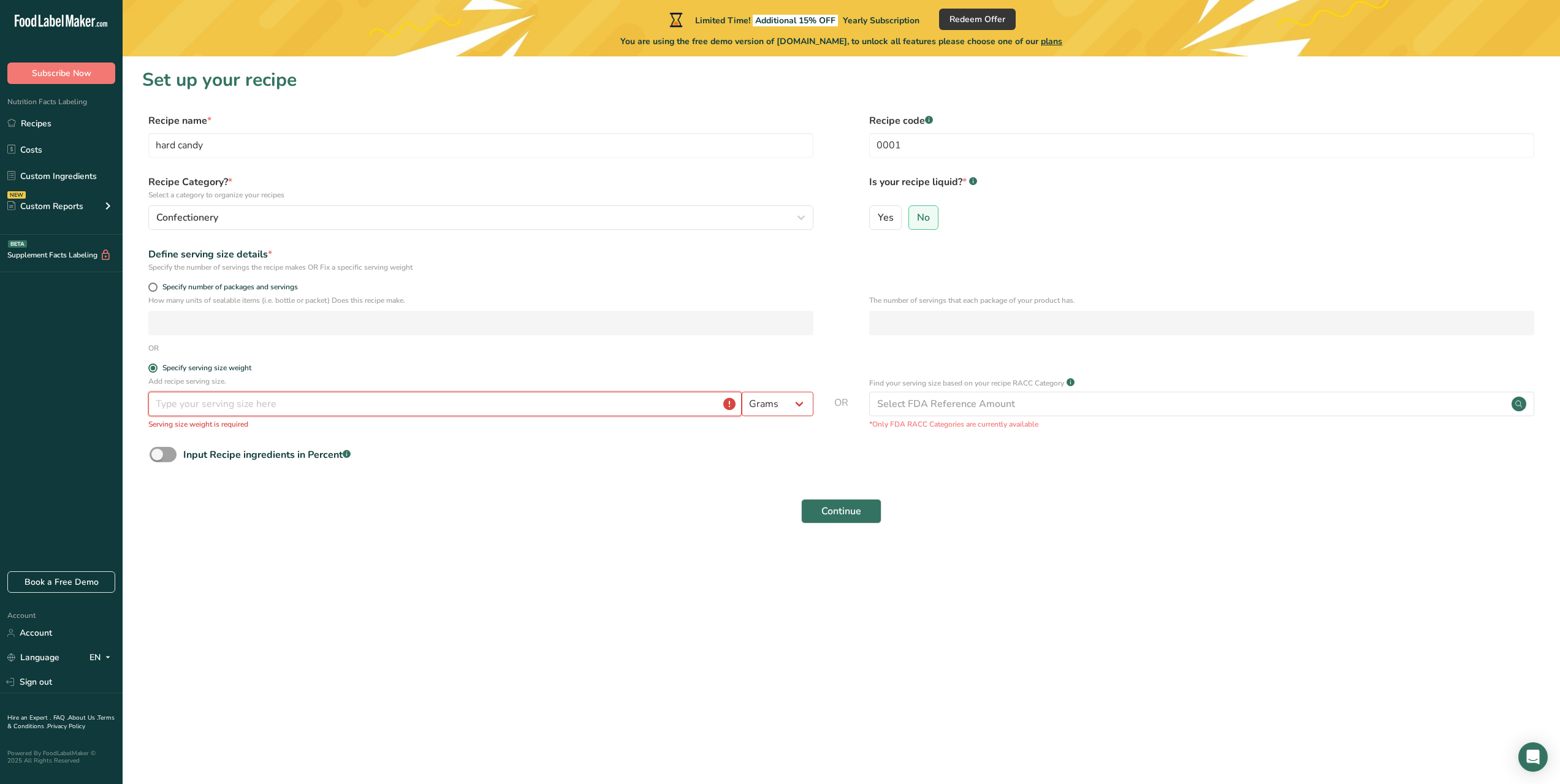
click at [675, 409] on input "number" at bounding box center [445, 404] width 593 height 25
click at [674, 667] on main "Limited Time! Additional 15% OFF Yearly Subscription Redeem Offer You are using…" at bounding box center [780, 392] width 1560 height 784
click at [328, 410] on input "number" at bounding box center [445, 404] width 593 height 25
type input "15"
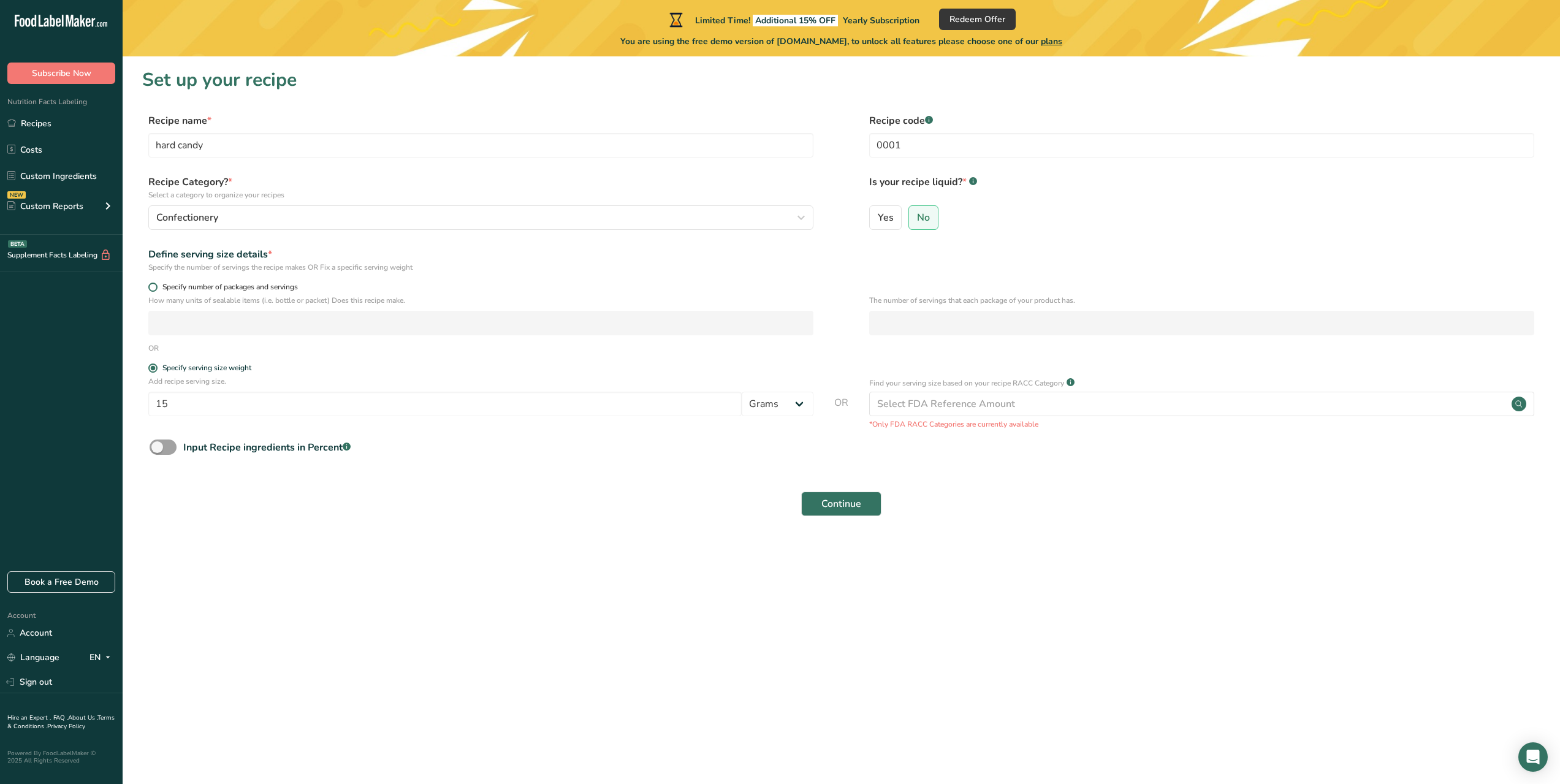
click at [279, 290] on span "Specify number of packages and servings" at bounding box center [228, 287] width 140 height 9
click at [156, 290] on input "Specify number of packages and servings" at bounding box center [153, 287] width 8 height 8
radio input "true"
radio input "false"
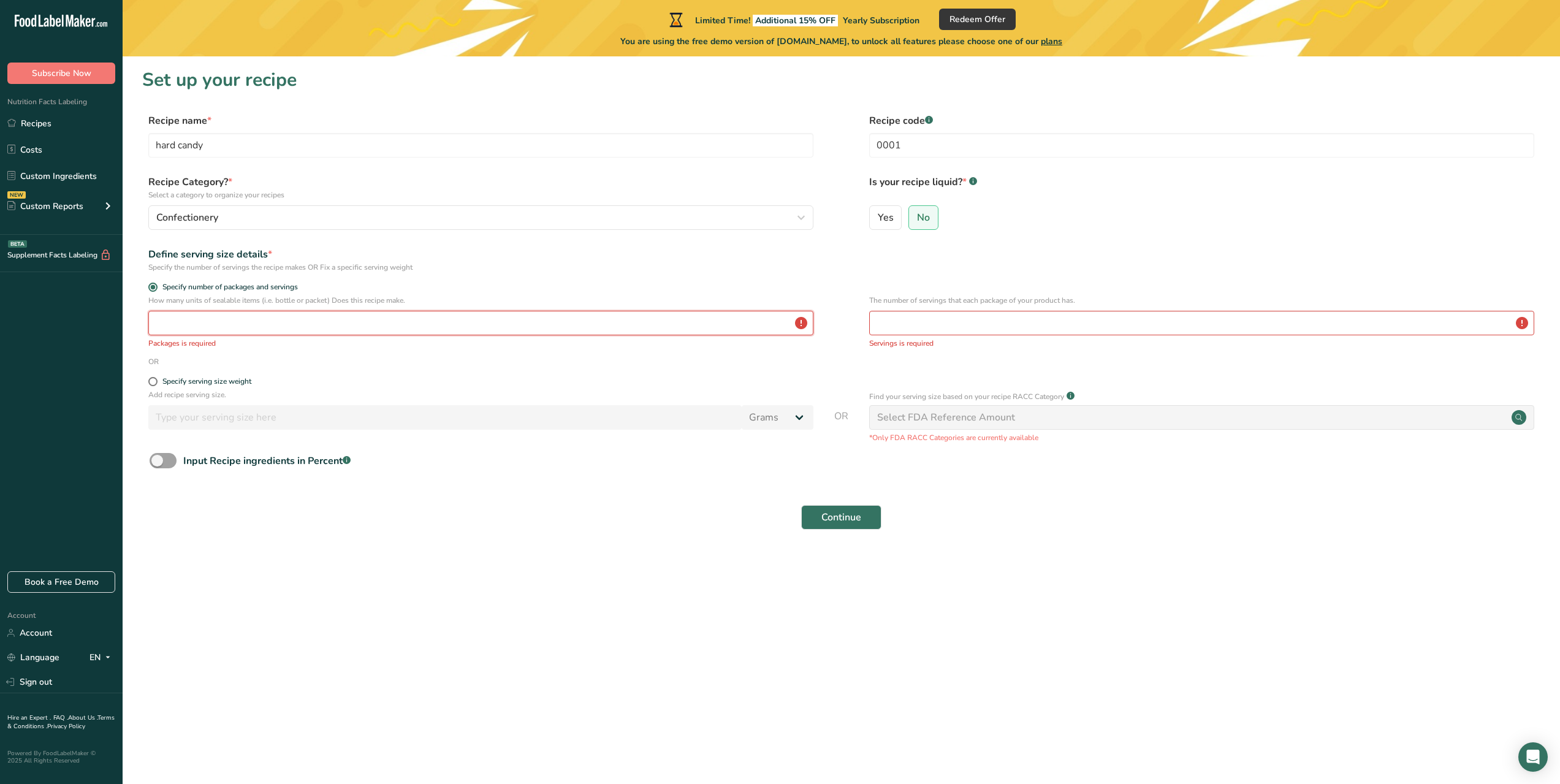
click at [322, 328] on input "number" at bounding box center [481, 323] width 665 height 25
click at [183, 380] on div "Specify serving size weight" at bounding box center [206, 381] width 89 height 9
click at [156, 380] on input "Specify serving size weight" at bounding box center [153, 381] width 8 height 8
radio input "true"
radio input "false"
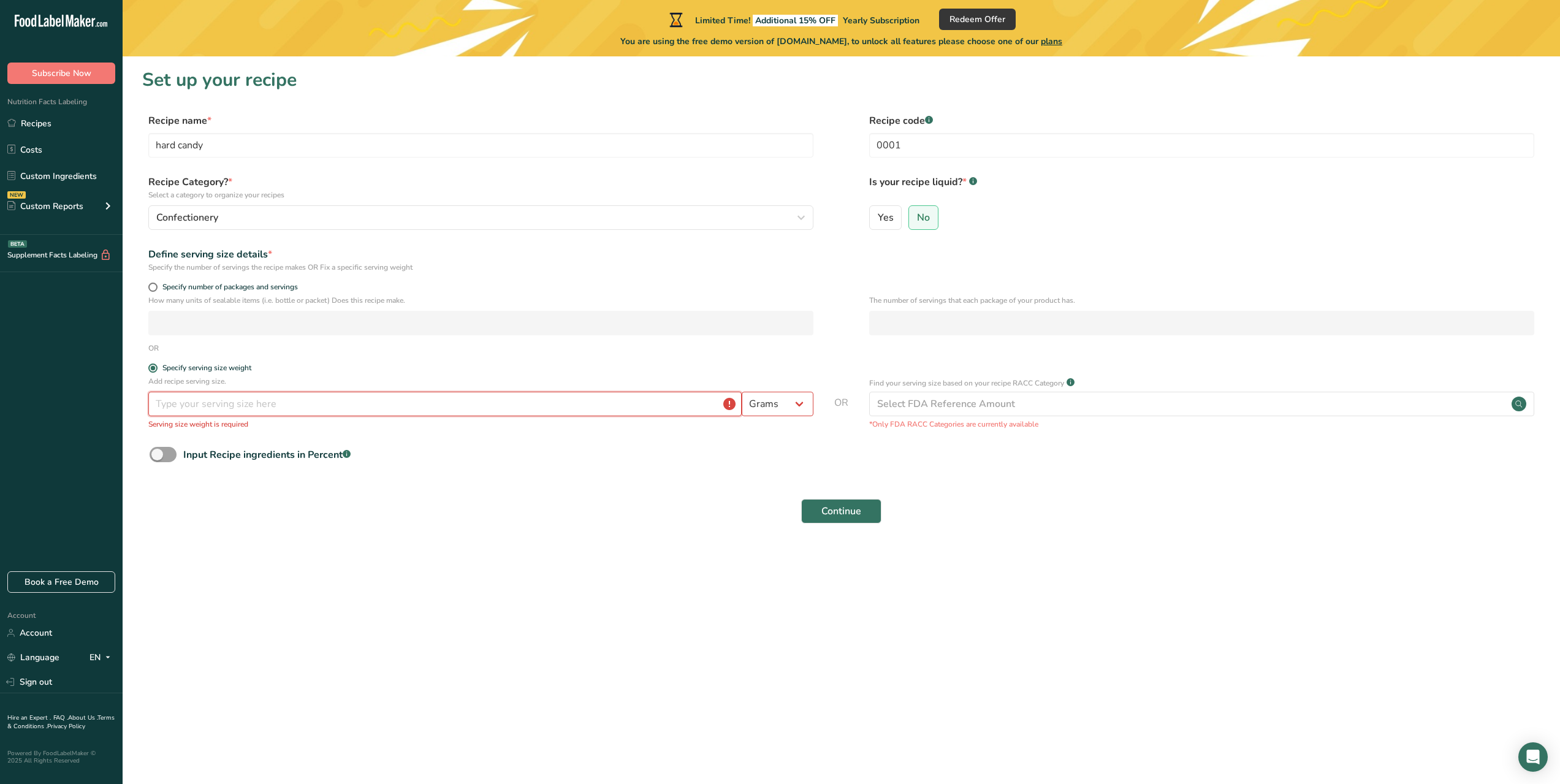
click at [245, 410] on input "number" at bounding box center [445, 404] width 593 height 25
type input "15"
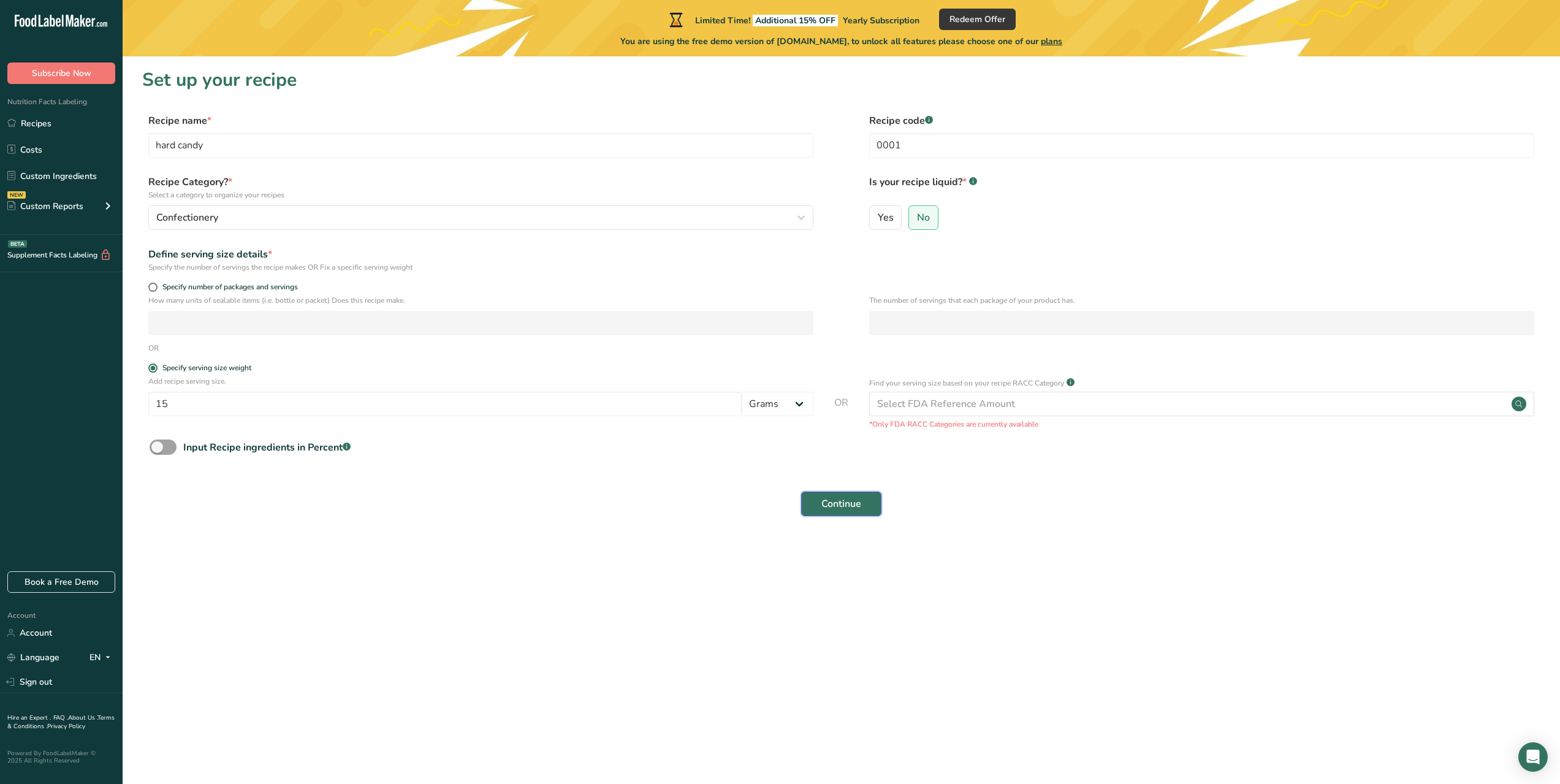
click at [825, 505] on span "Continue" at bounding box center [841, 504] width 40 height 15
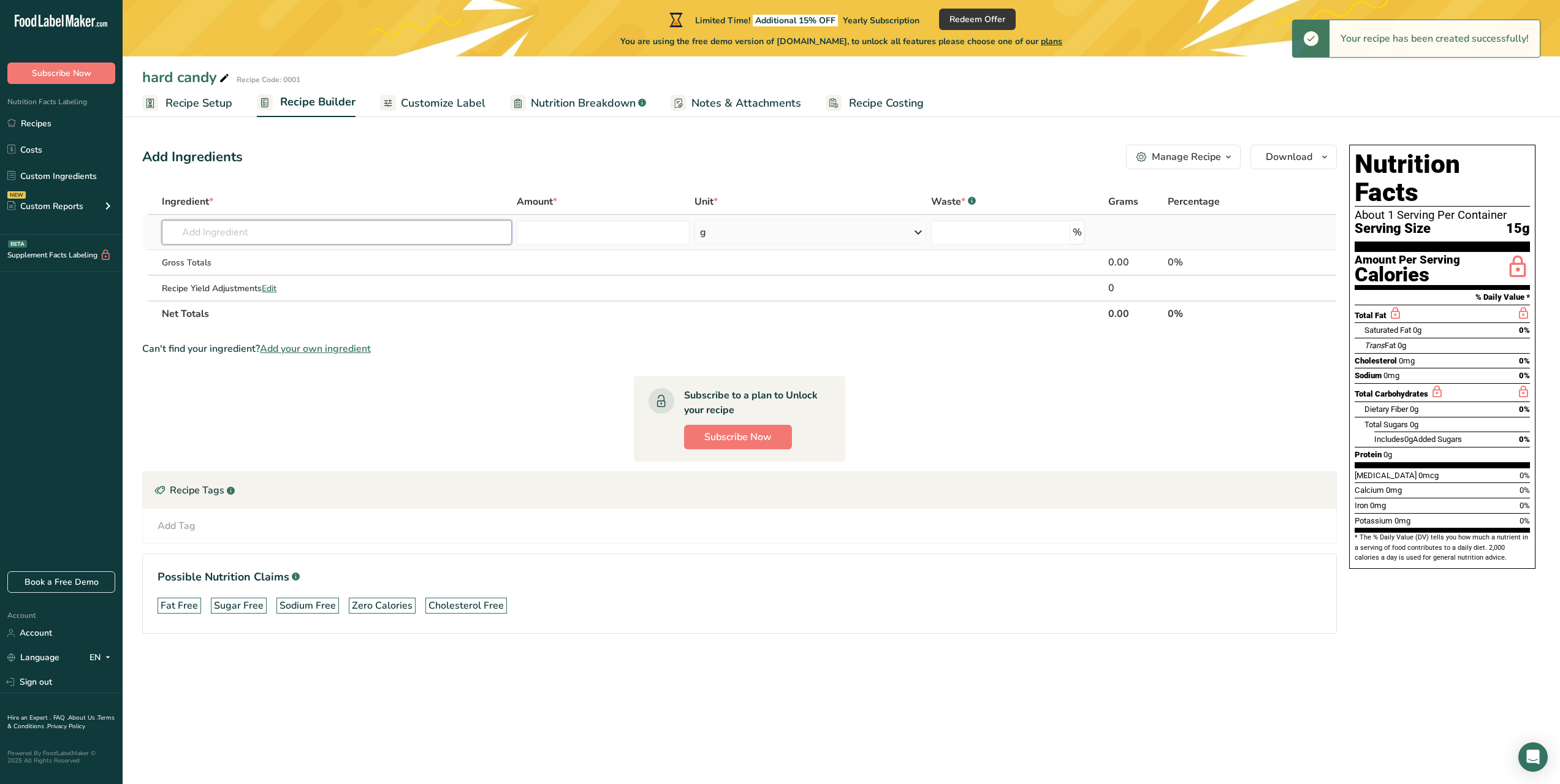
click at [433, 231] on input "text" at bounding box center [337, 232] width 350 height 25
click at [881, 610] on div "Fat Free Sugar Free Sodium Free Zero Calories Cholesterol Free" at bounding box center [739, 606] width 1164 height 26
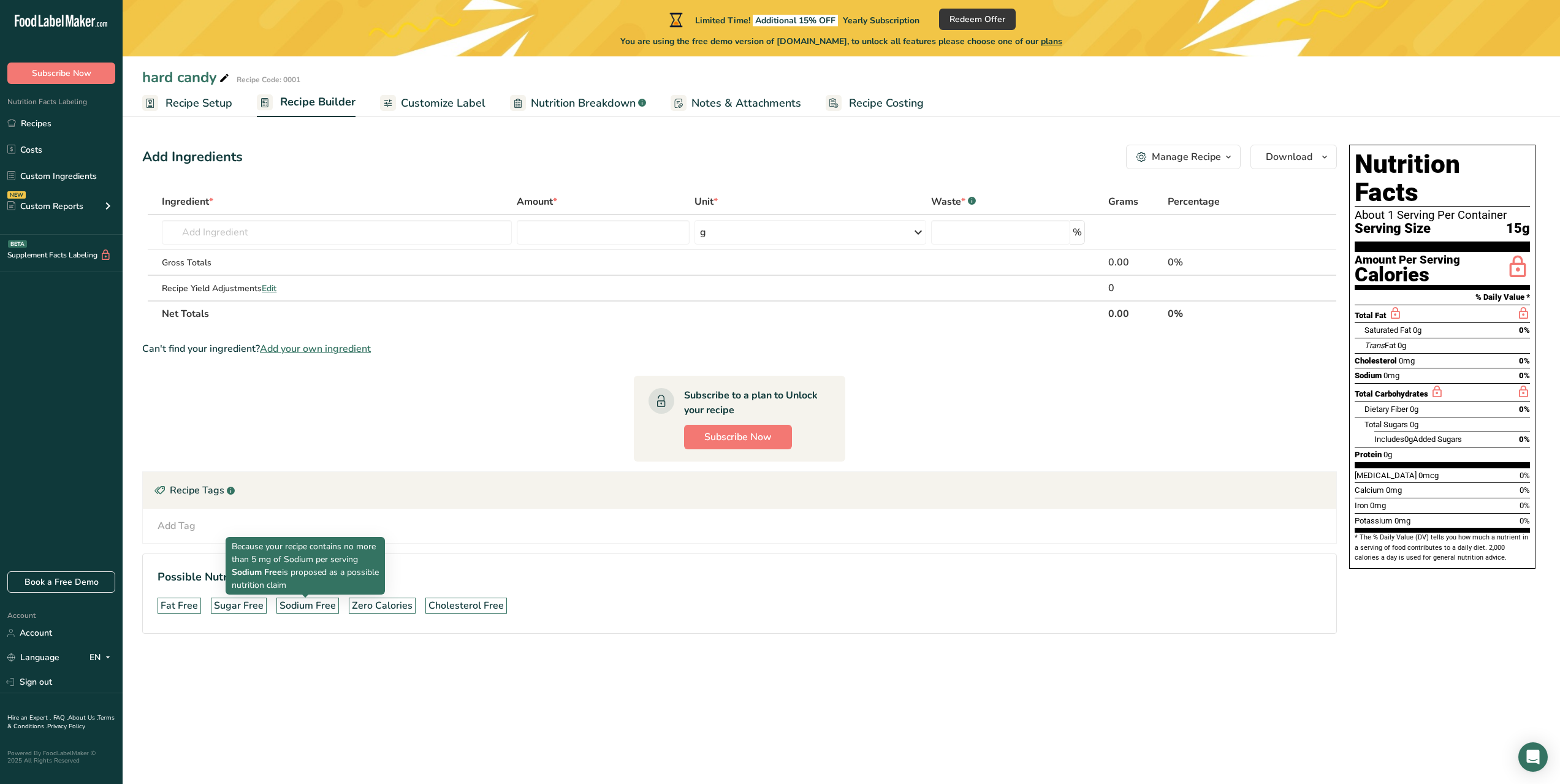
click at [289, 610] on div "Sodium Free" at bounding box center [307, 606] width 57 height 15
click at [442, 101] on span "Customize Label" at bounding box center [443, 103] width 84 height 16
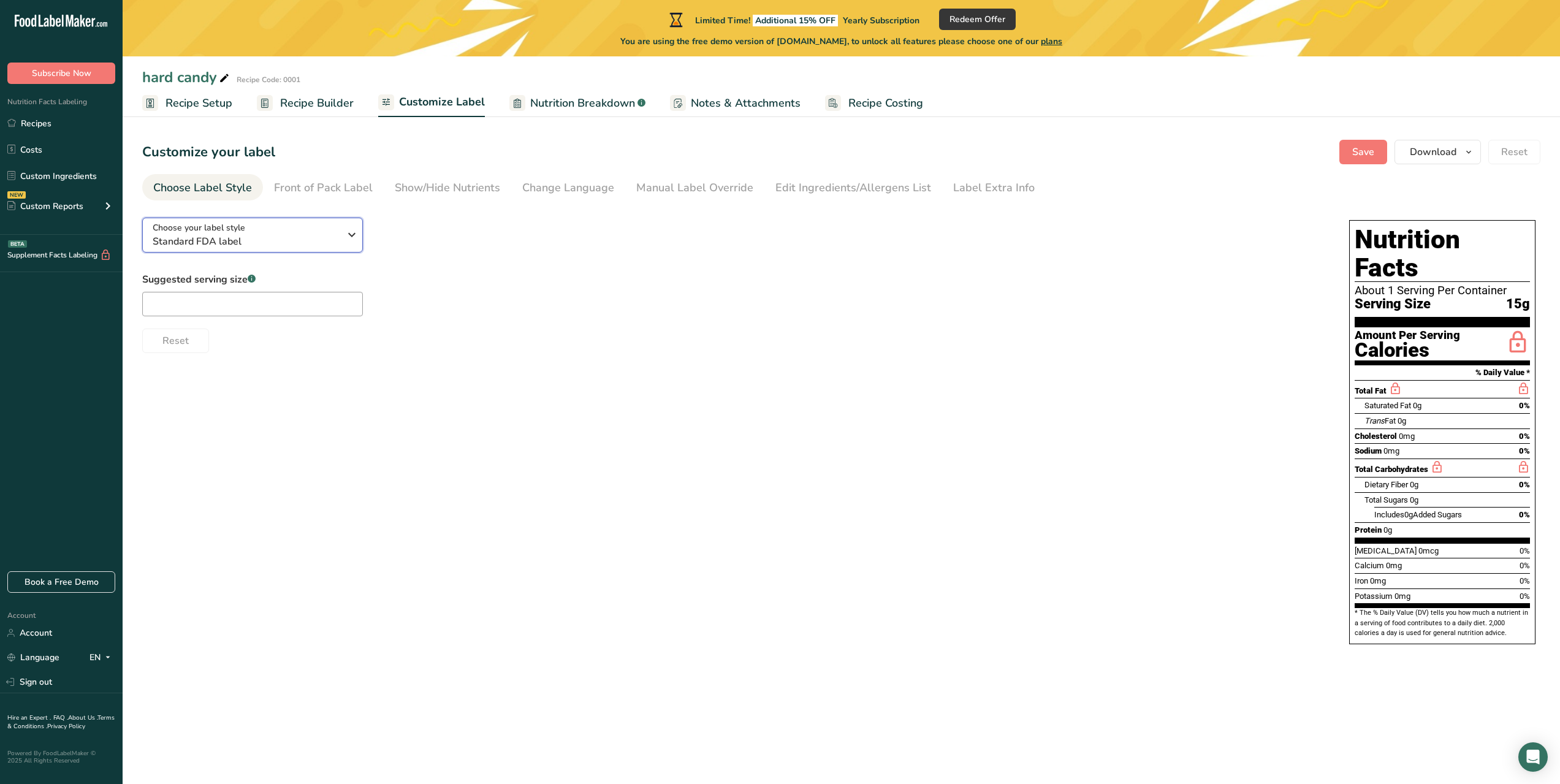
click at [300, 229] on div "Choose your label style Standard FDA label" at bounding box center [246, 235] width 187 height 27
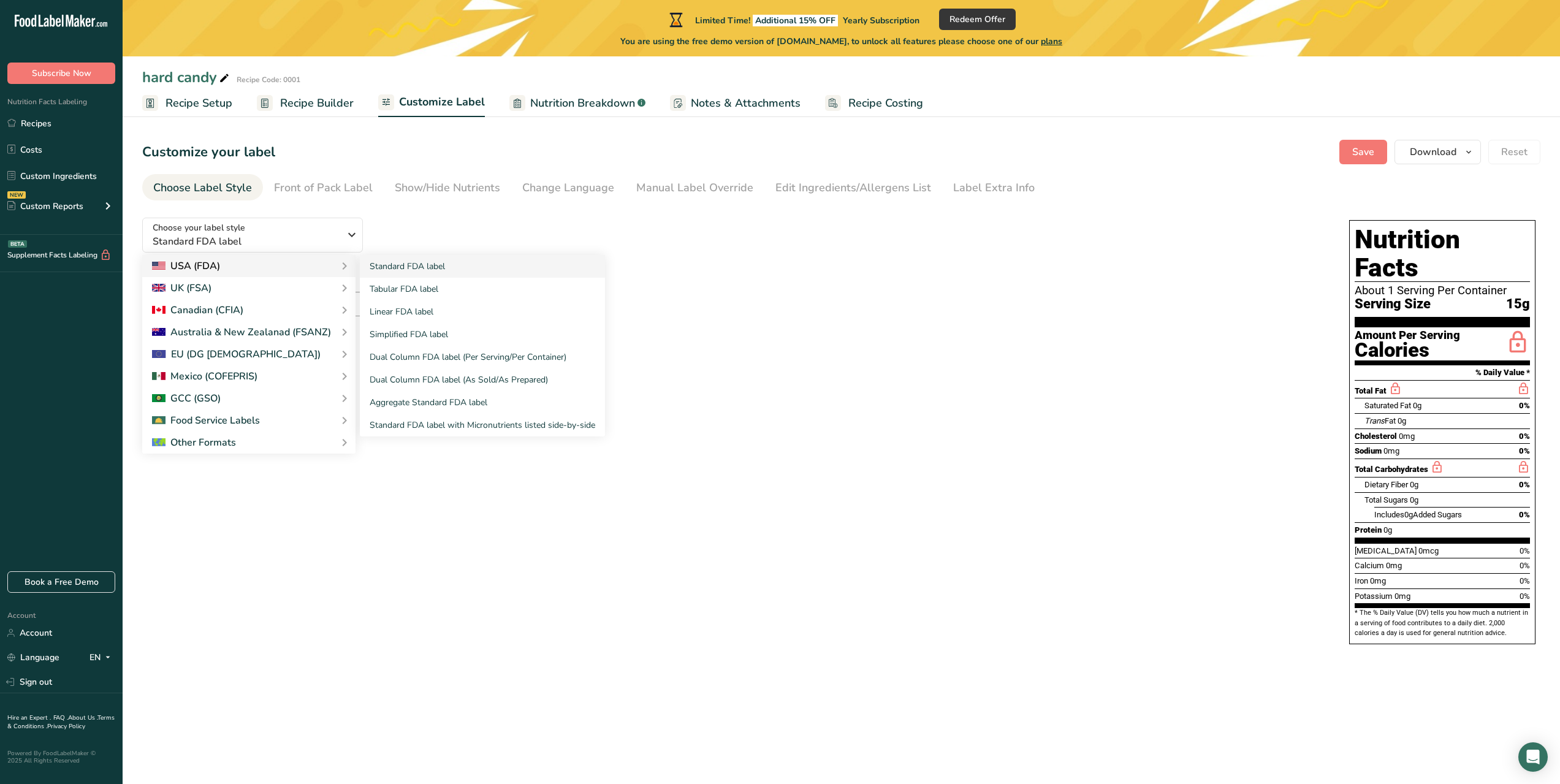
click at [297, 262] on div "USA (FDA)" at bounding box center [249, 266] width 193 height 15
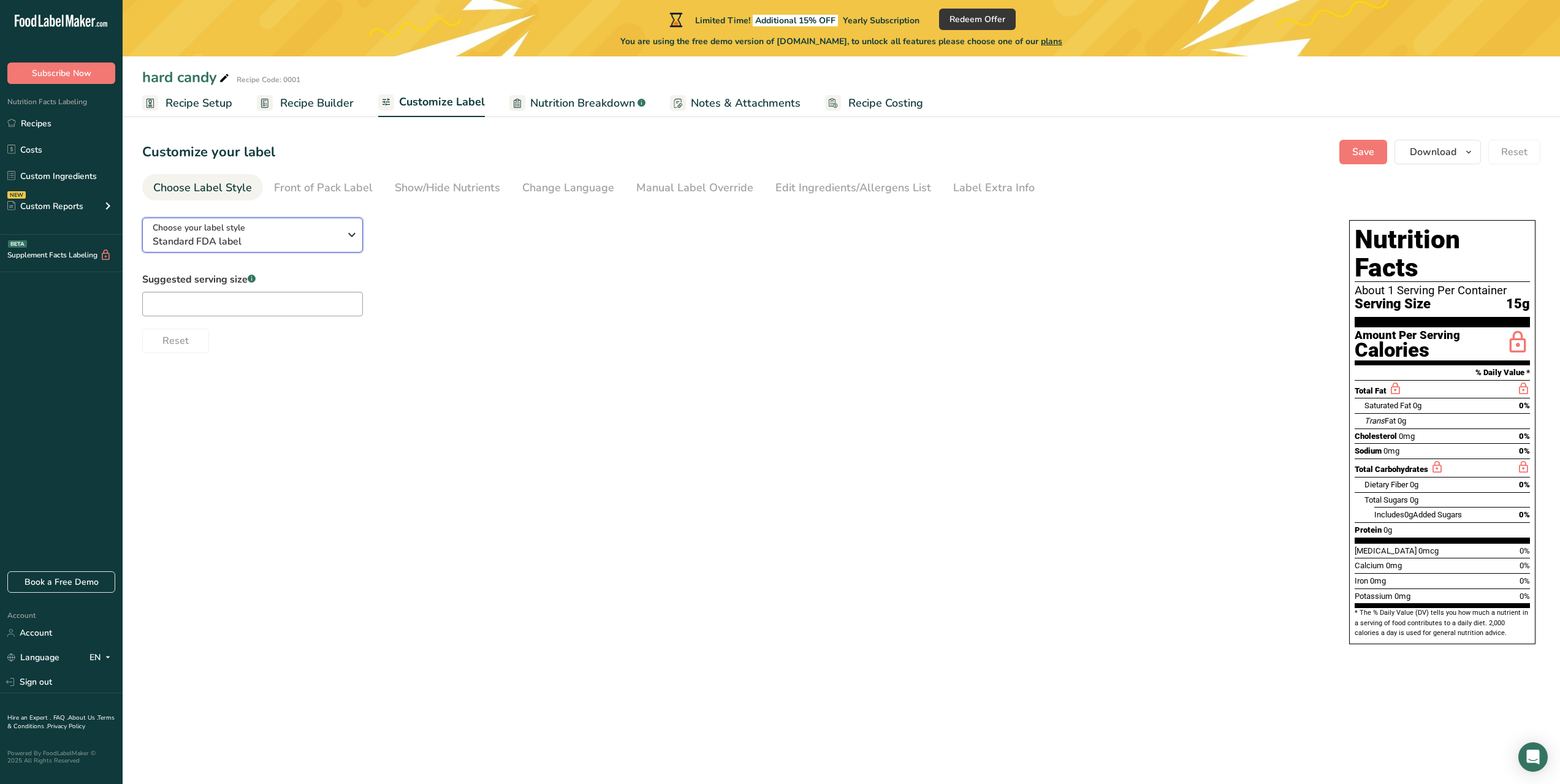
click at [309, 242] on span "Standard FDA label" at bounding box center [246, 242] width 187 height 15
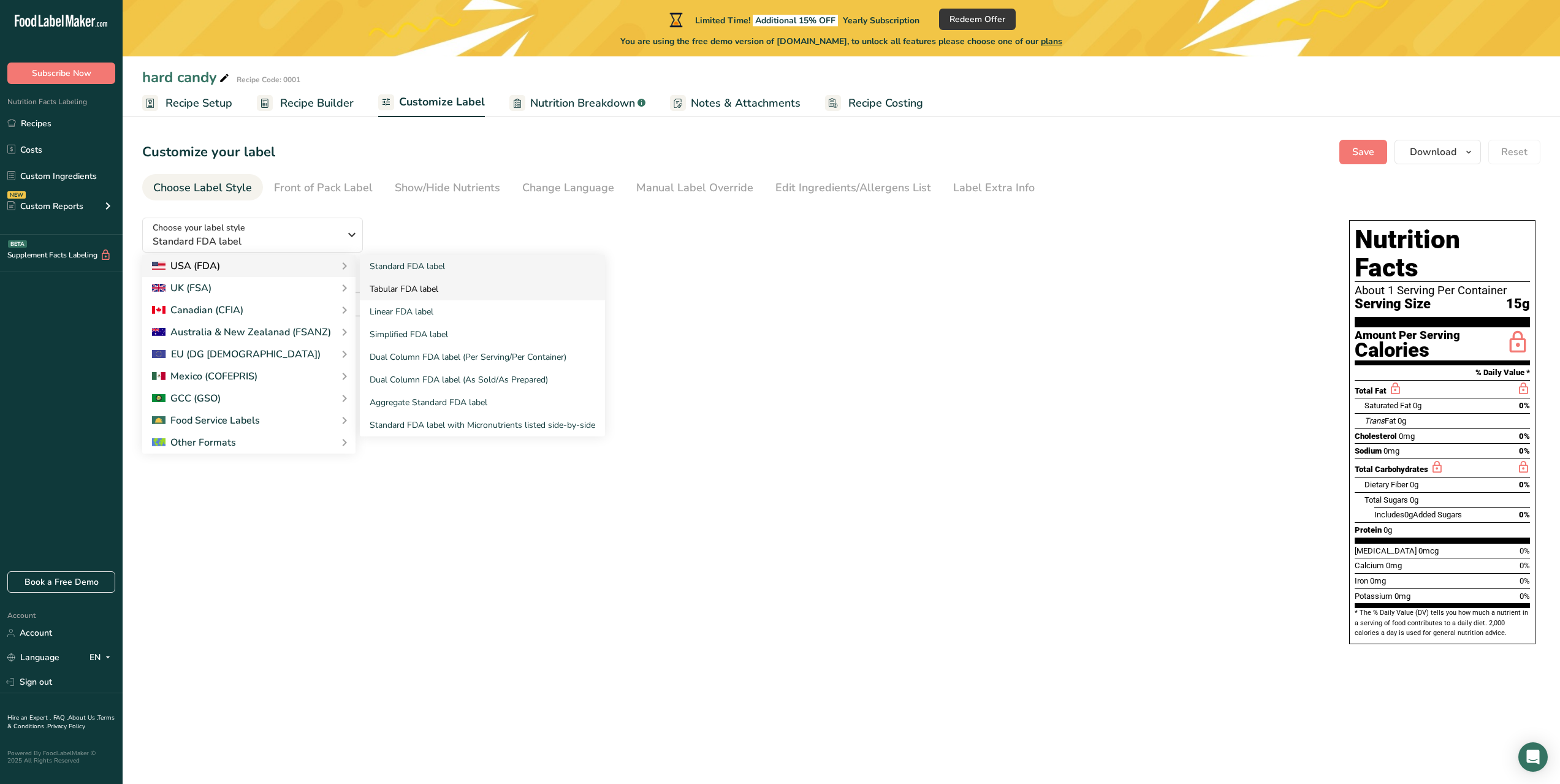
click at [427, 294] on link "Tabular FDA label" at bounding box center [482, 289] width 245 height 22
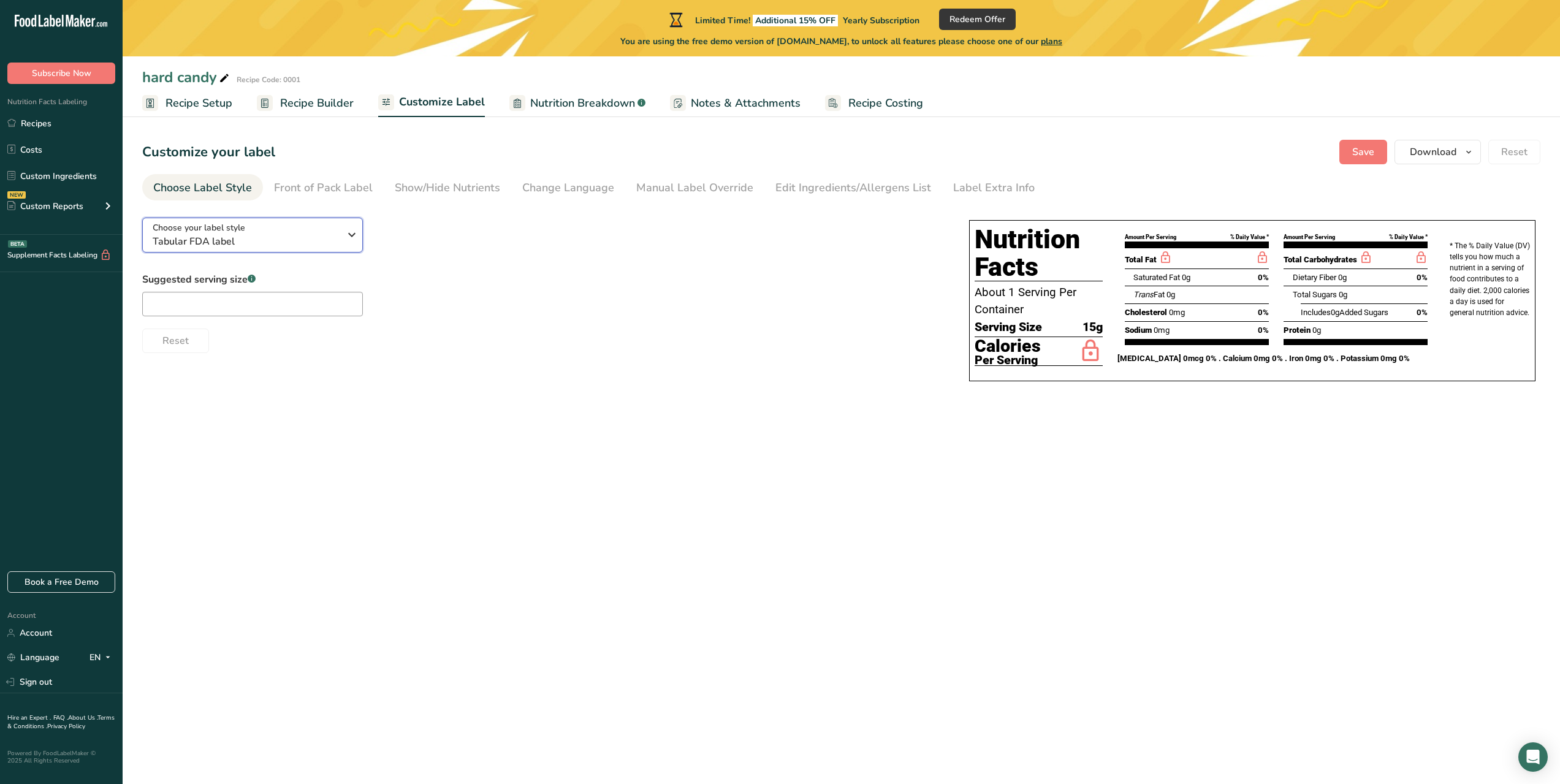
click at [319, 238] on span "Tabular FDA label" at bounding box center [246, 242] width 187 height 15
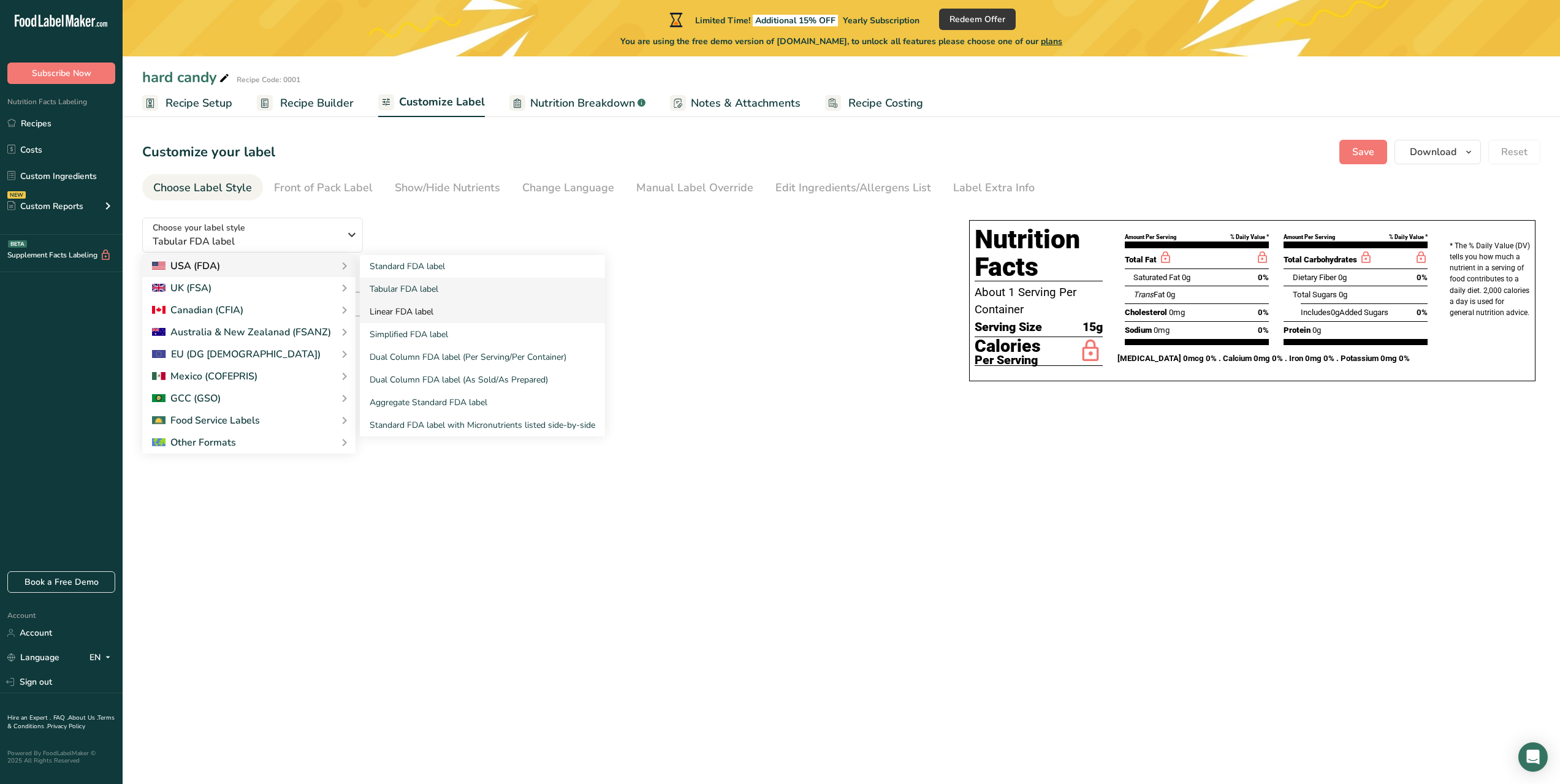
click at [414, 305] on link "Linear FDA label" at bounding box center [482, 311] width 245 height 22
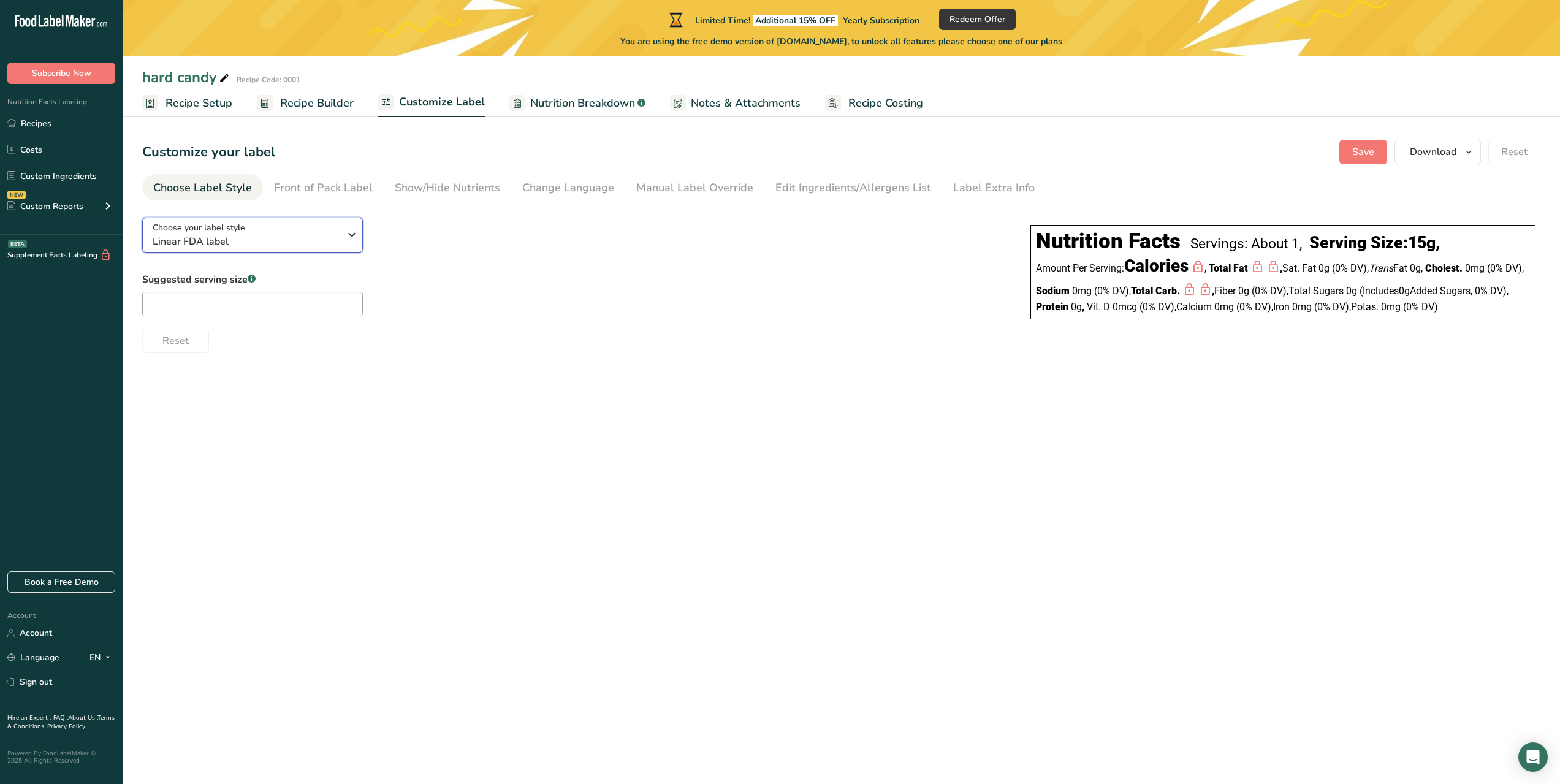
click at [302, 230] on div "Choose your label style Linear FDA label" at bounding box center [246, 235] width 187 height 27
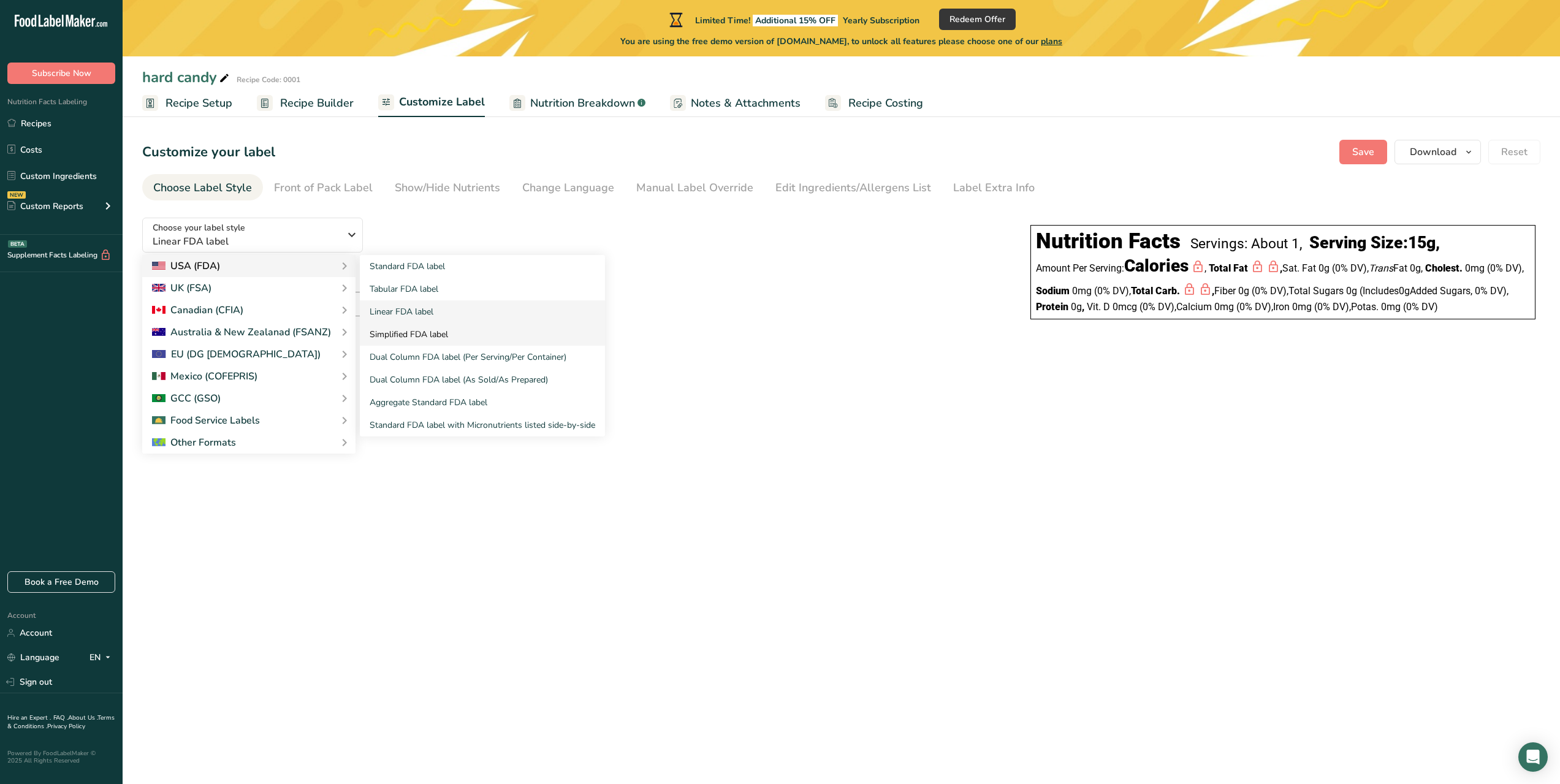
click at [446, 341] on link "Simplified FDA label" at bounding box center [482, 334] width 245 height 22
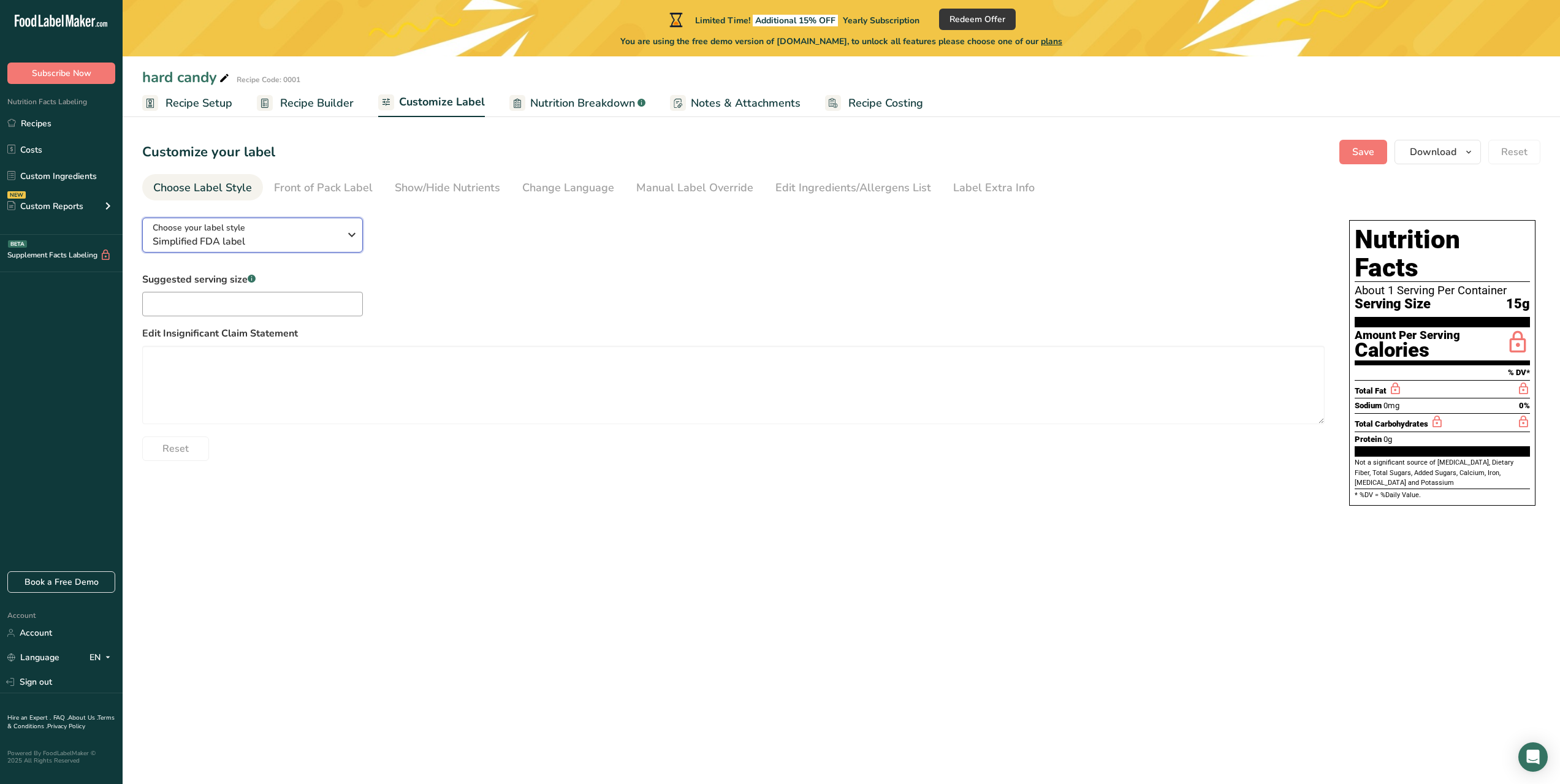
click at [319, 230] on div "Choose your label style Simplified FDA label" at bounding box center [246, 235] width 187 height 27
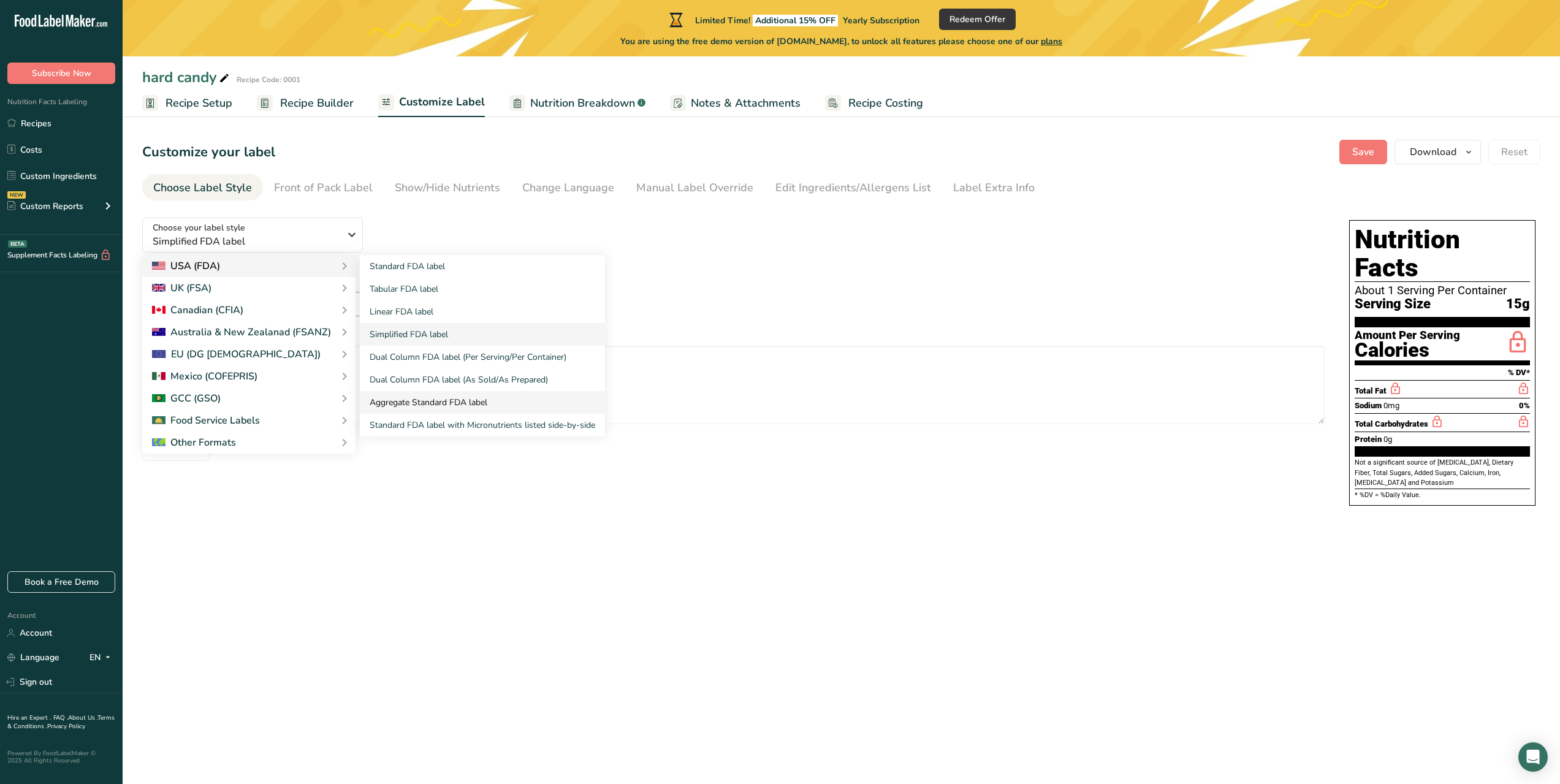
click at [505, 412] on link "Aggregate Standard FDA label" at bounding box center [482, 402] width 245 height 22
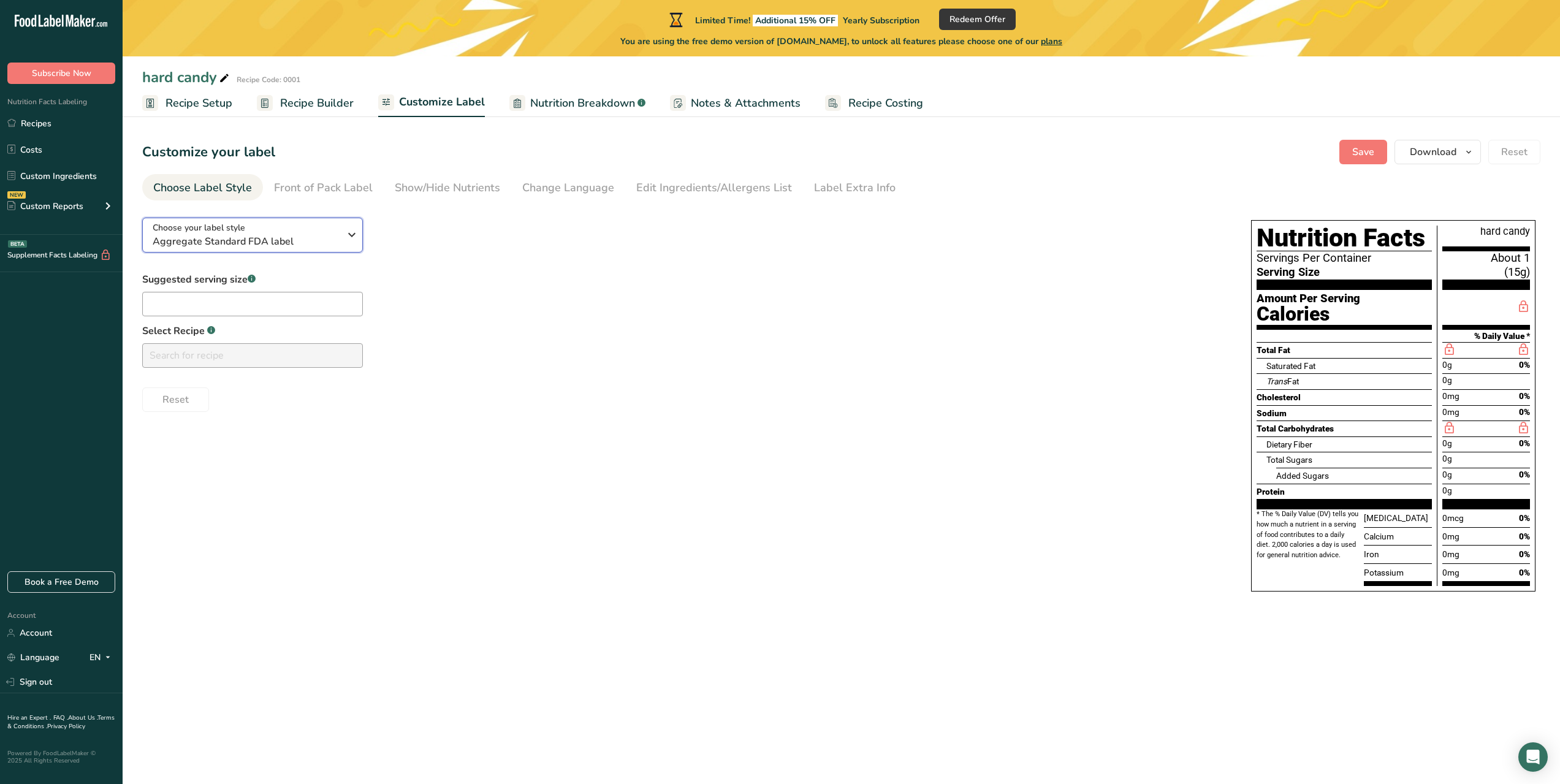
click at [328, 243] on span "Aggregate Standard FDA label" at bounding box center [246, 242] width 187 height 15
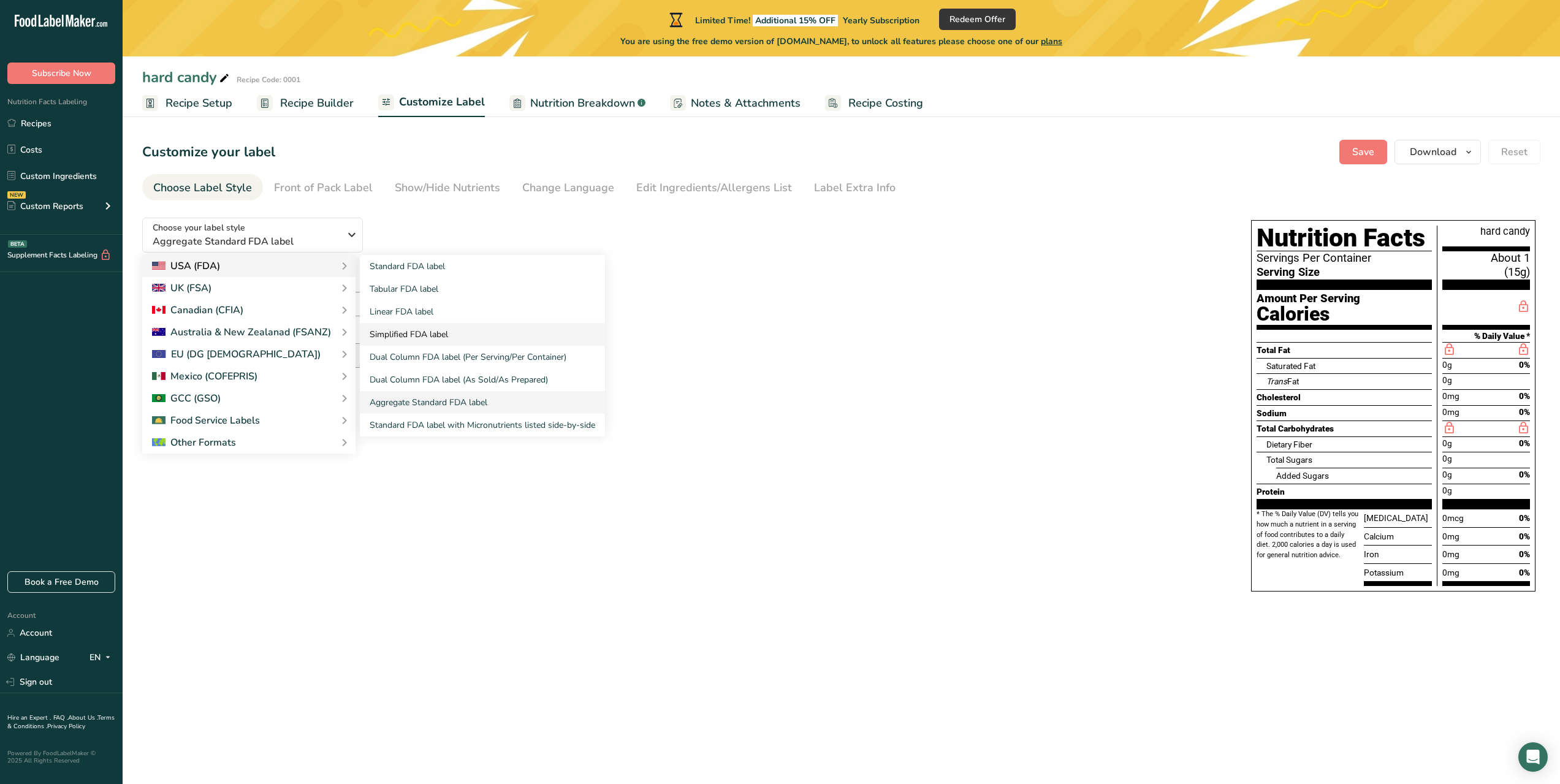
click at [431, 340] on link "Simplified FDA label" at bounding box center [482, 334] width 245 height 22
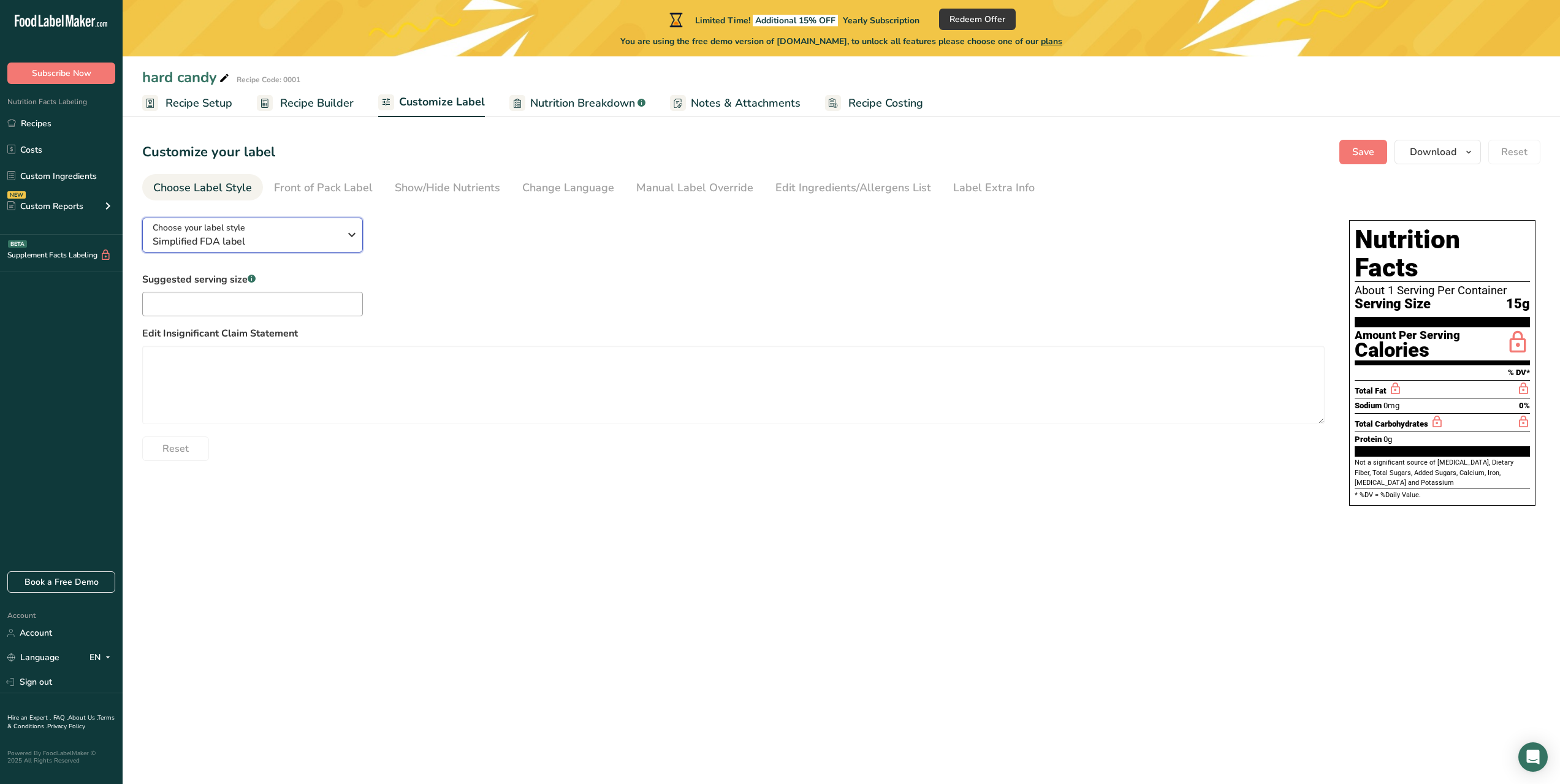
click at [314, 249] on button "Choose your label style Simplified FDA label" at bounding box center [253, 234] width 221 height 35
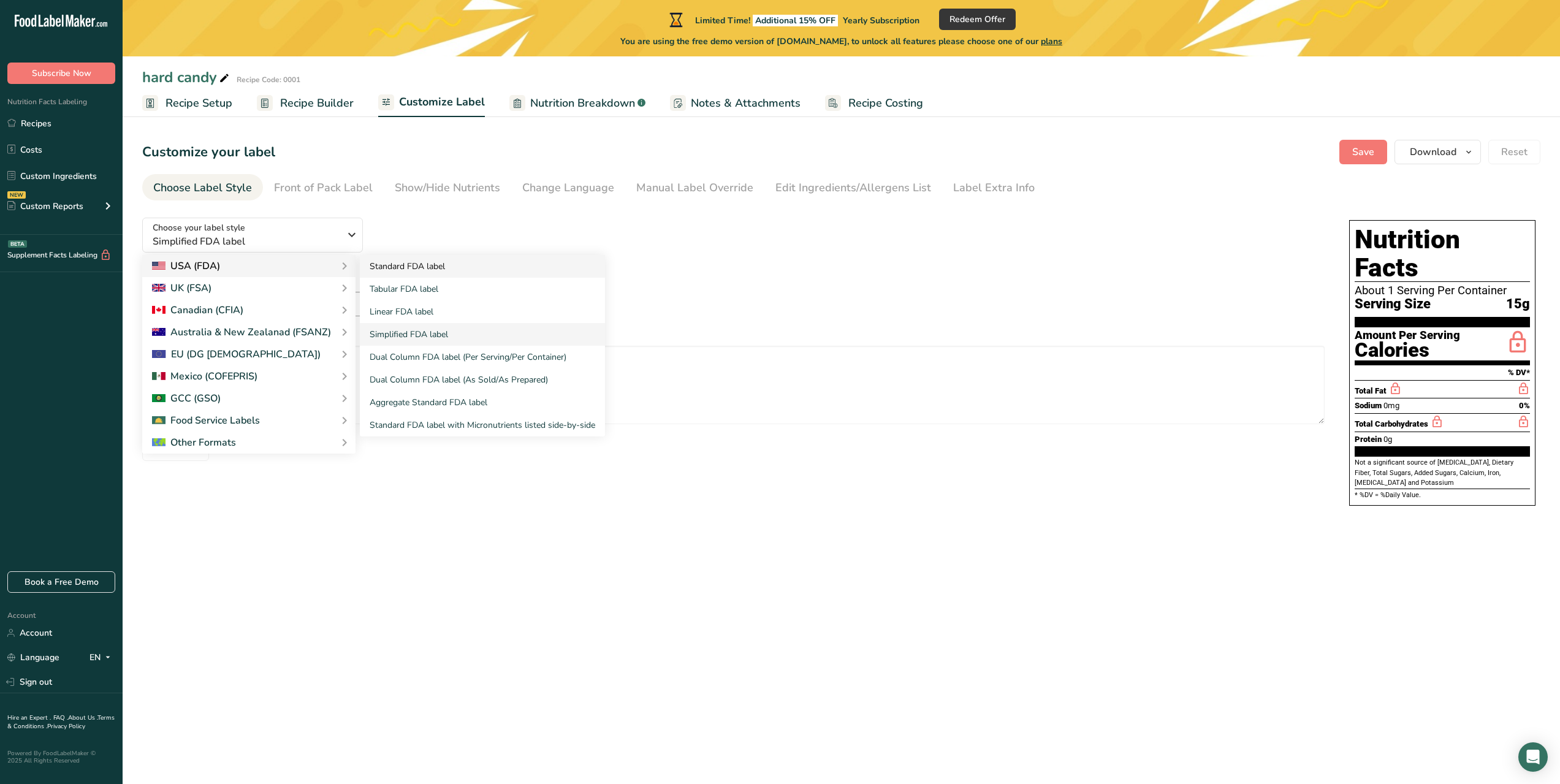
click at [390, 263] on link "Standard FDA label" at bounding box center [482, 266] width 245 height 22
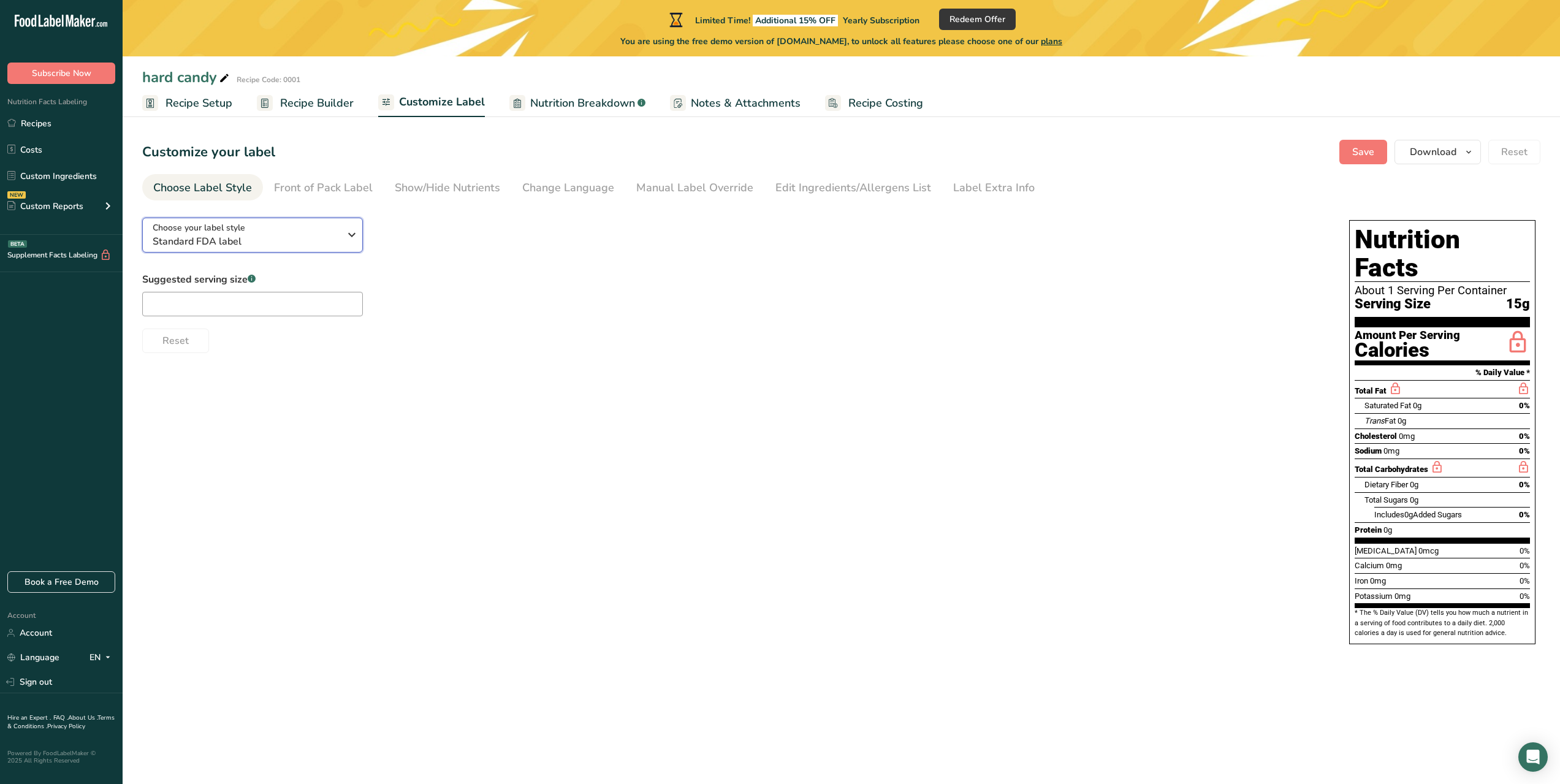
click at [329, 249] on button "Choose your label style Standard FDA label" at bounding box center [253, 234] width 221 height 35
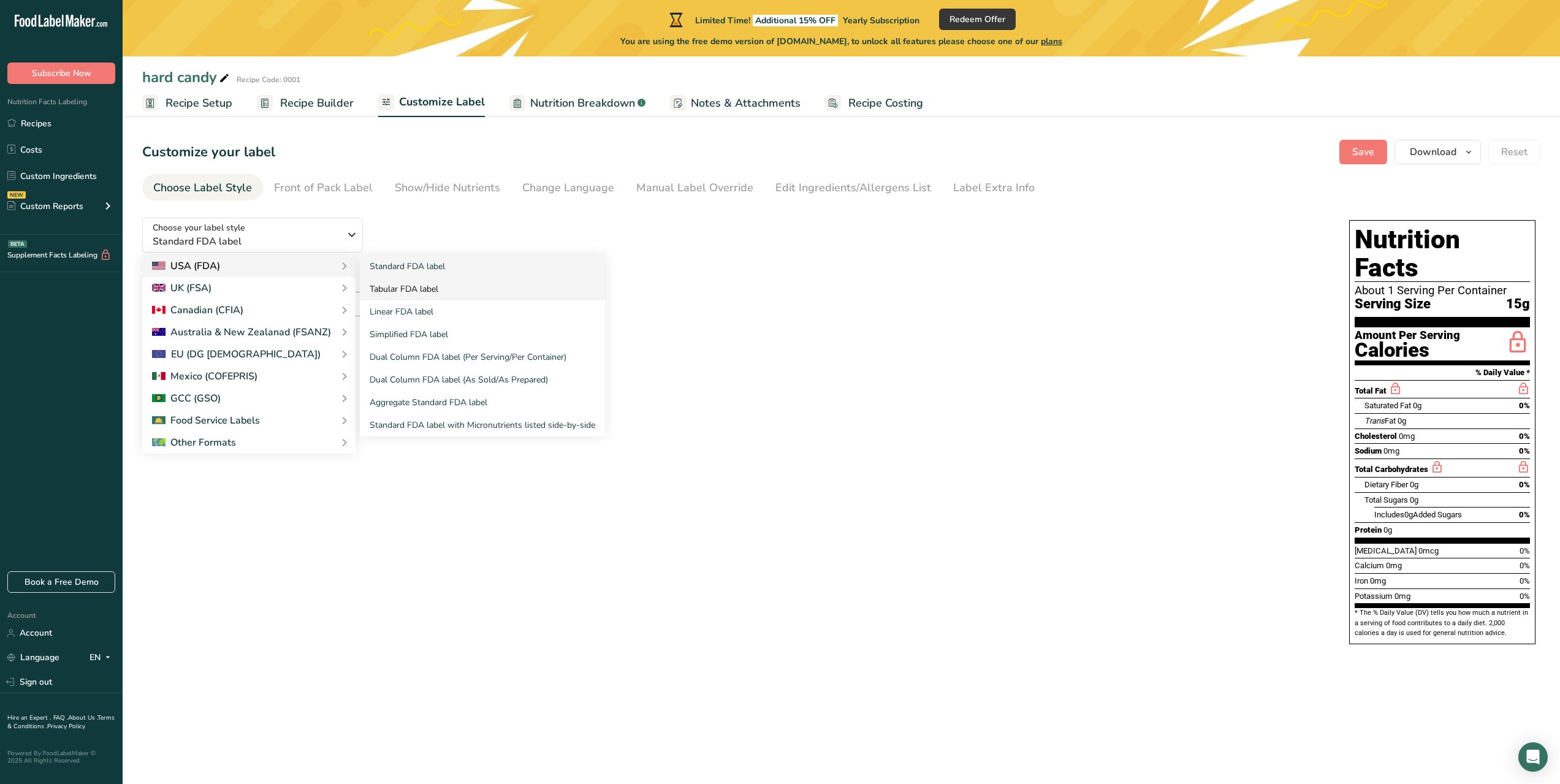
click at [440, 295] on link "Tabular FDA label" at bounding box center [482, 289] width 245 height 22
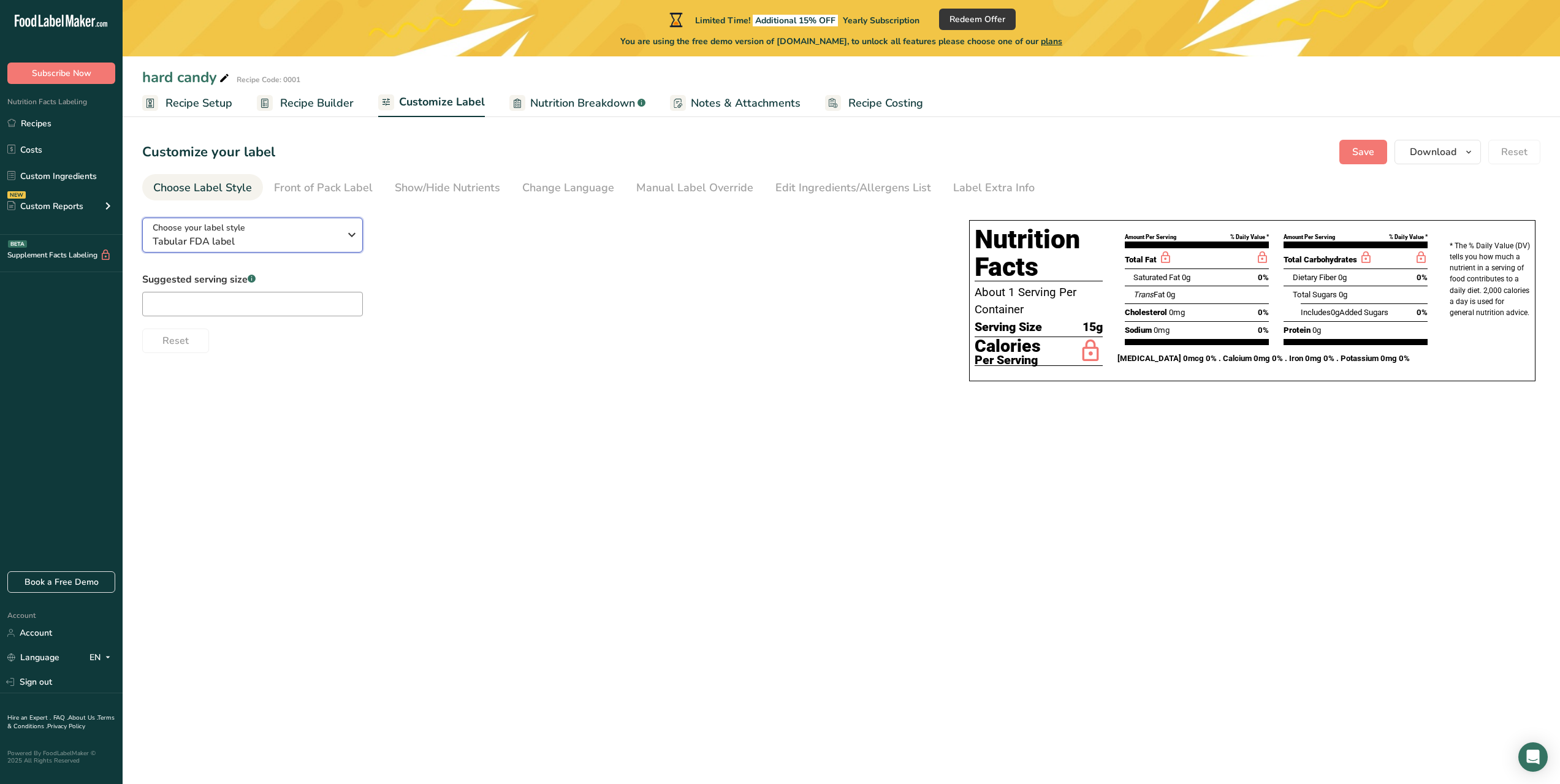
click at [295, 236] on span "Tabular FDA label" at bounding box center [246, 242] width 187 height 15
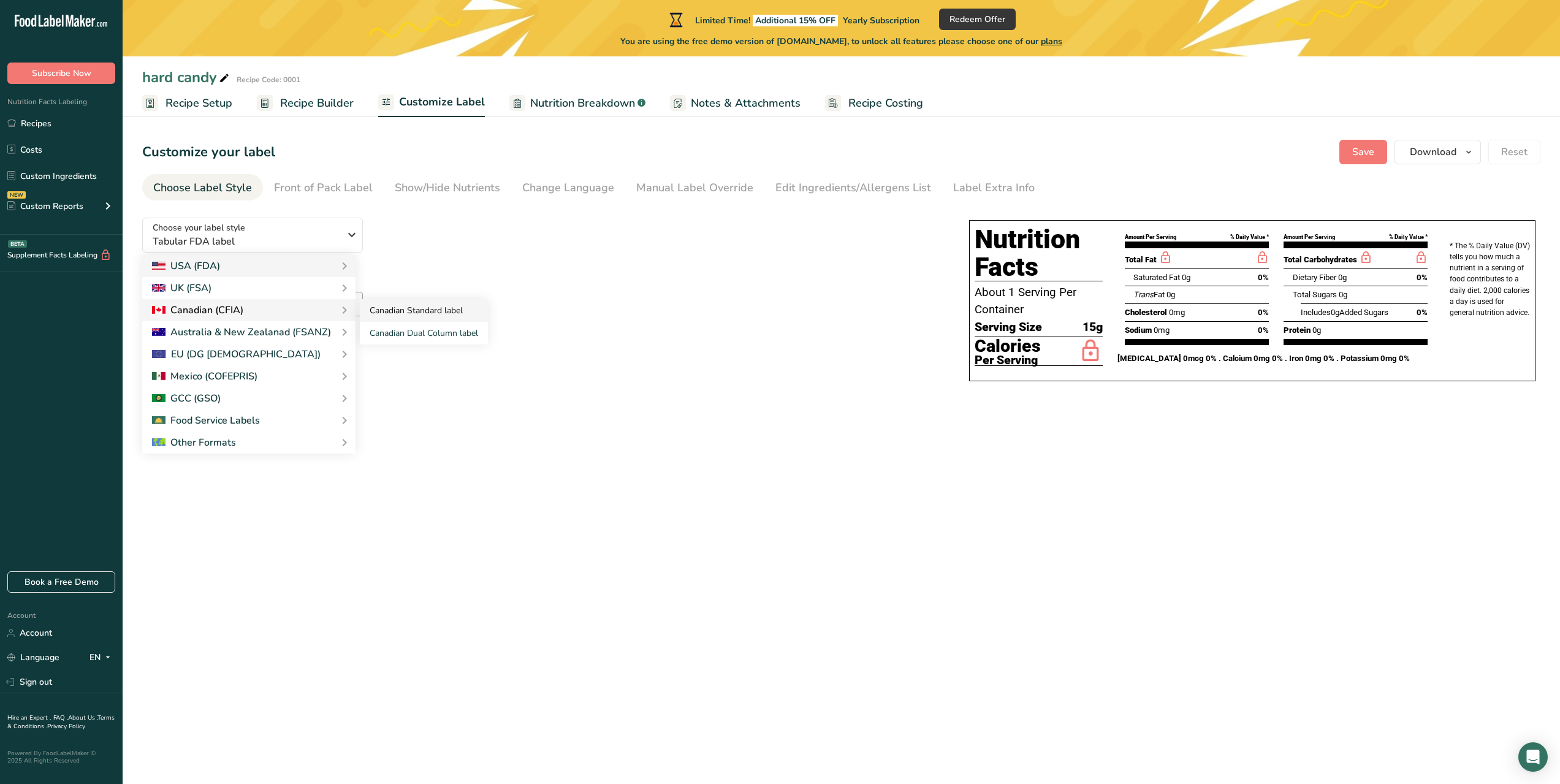
click at [375, 315] on link "Canadian Standard label" at bounding box center [424, 310] width 128 height 22
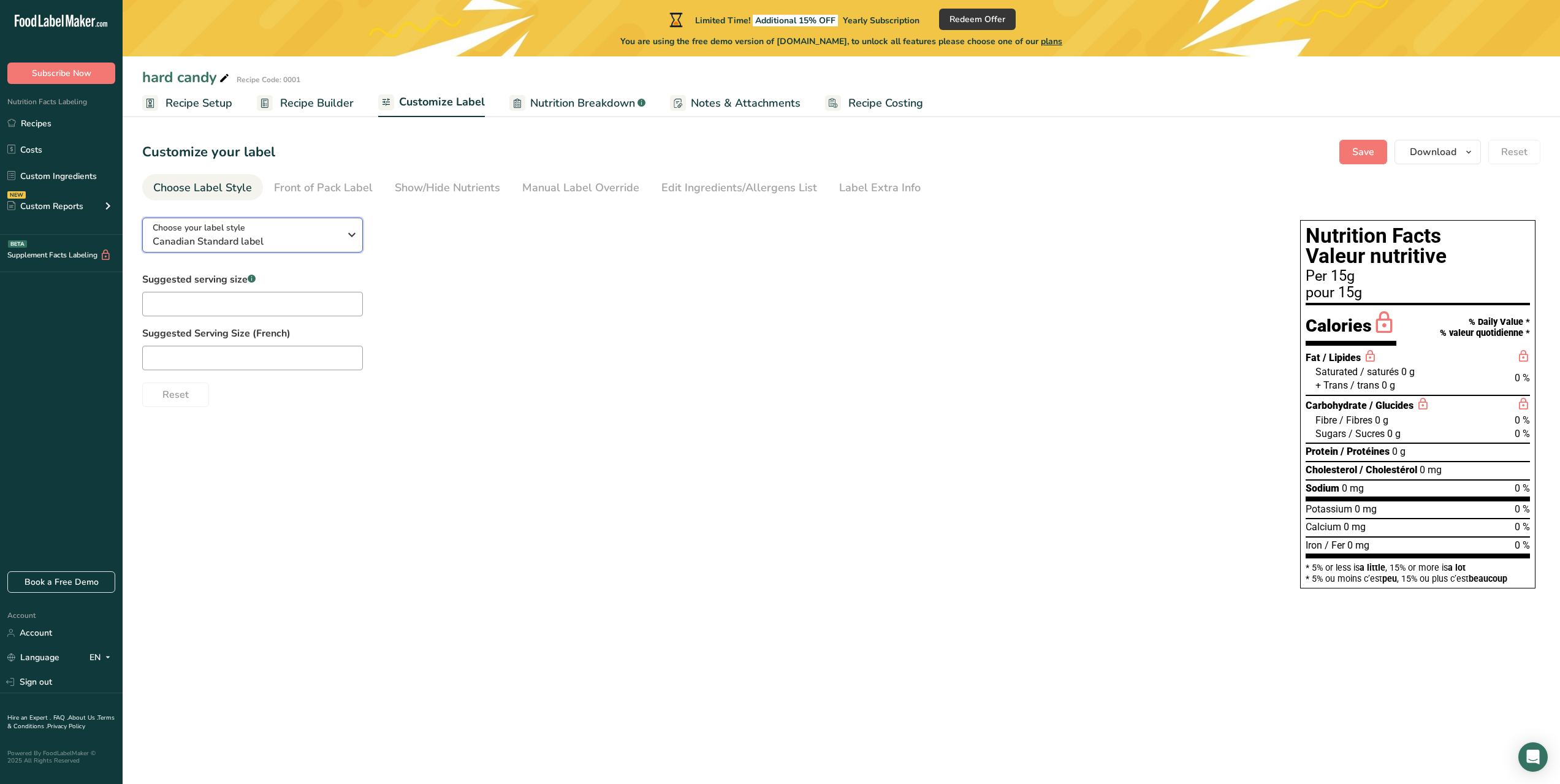
click at [281, 242] on span "Canadian Standard label" at bounding box center [246, 242] width 187 height 15
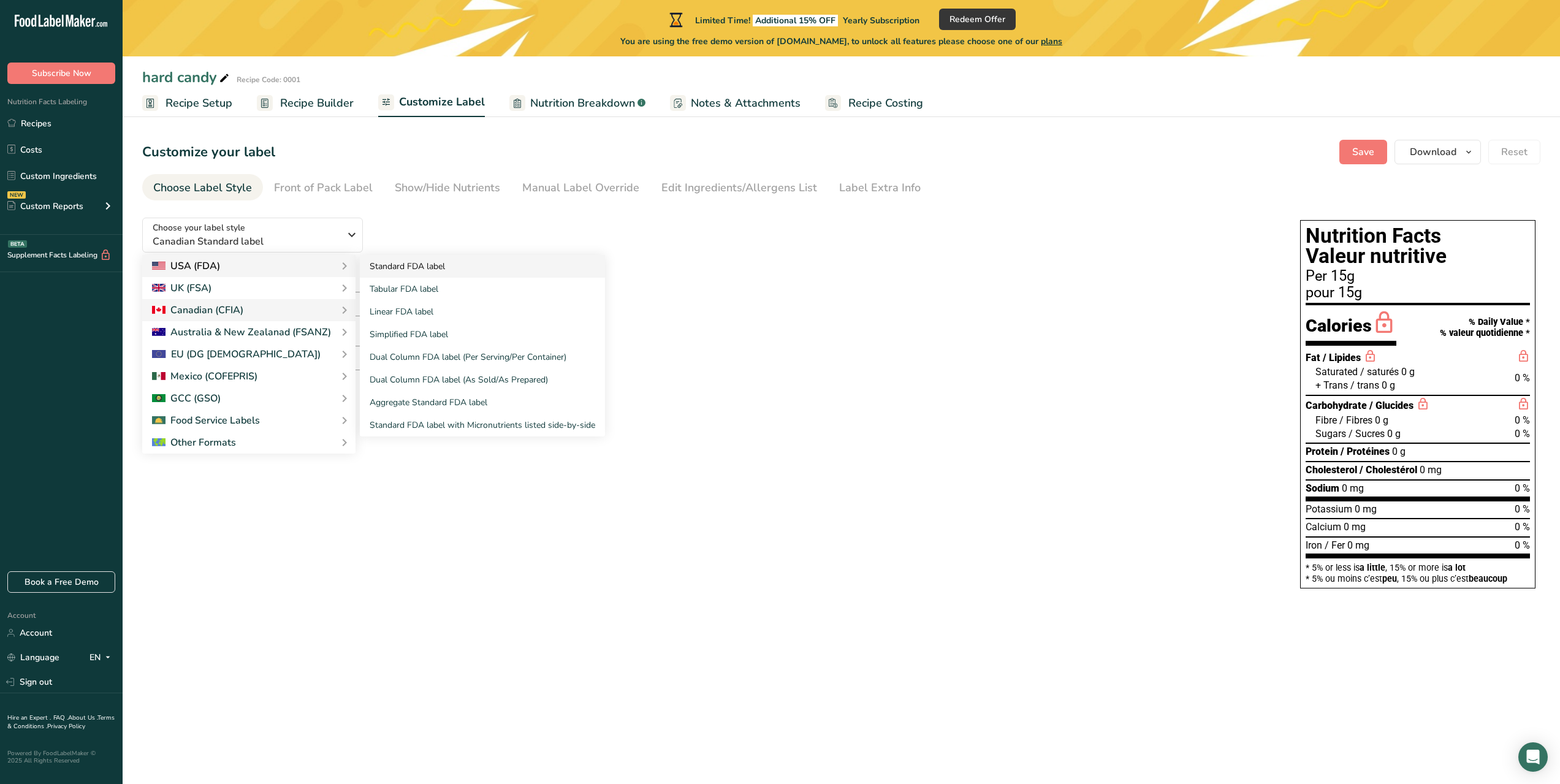
click at [386, 272] on link "Standard FDA label" at bounding box center [482, 266] width 245 height 22
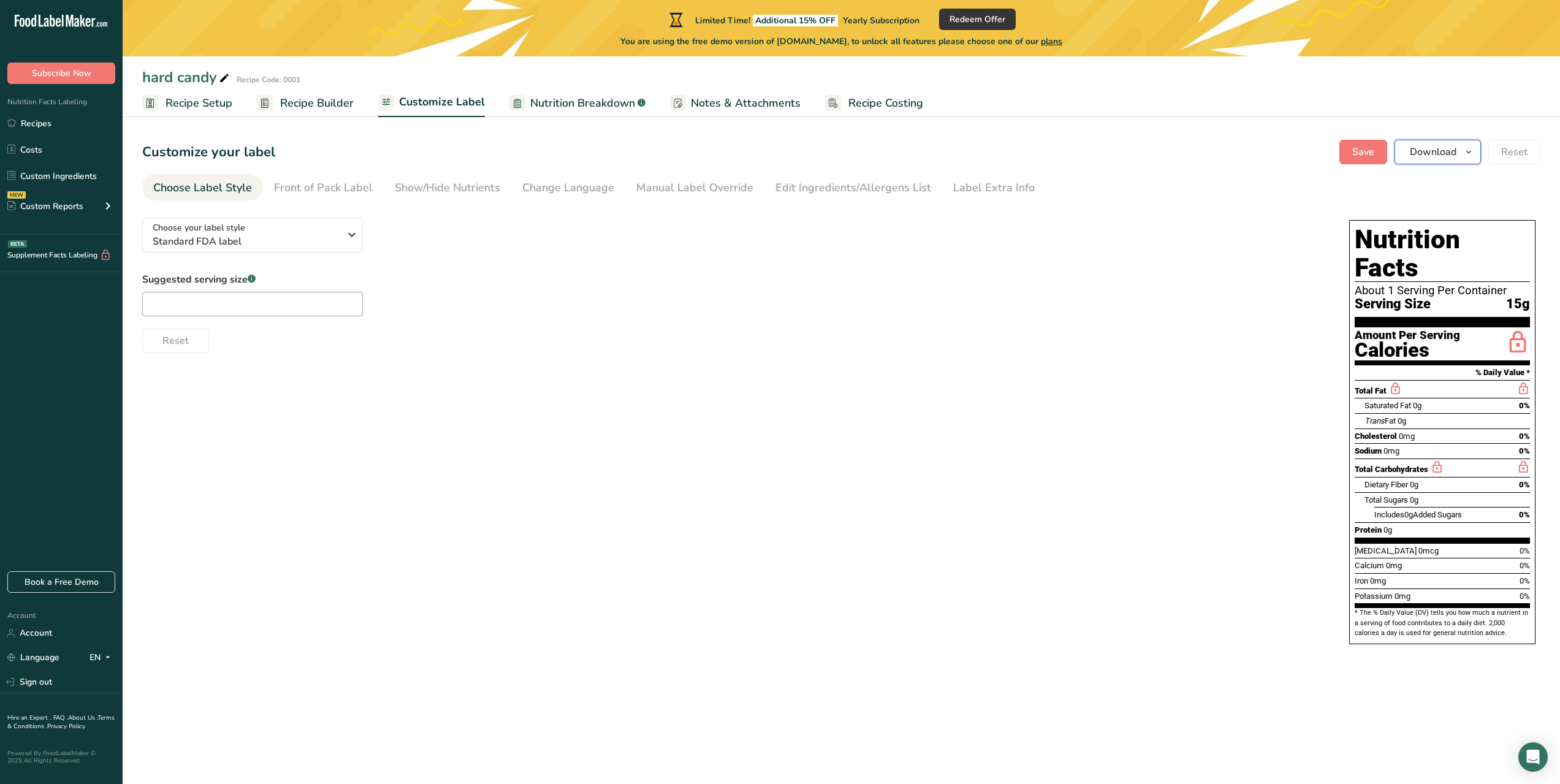
click at [1424, 156] on span "Download" at bounding box center [1433, 152] width 46 height 15
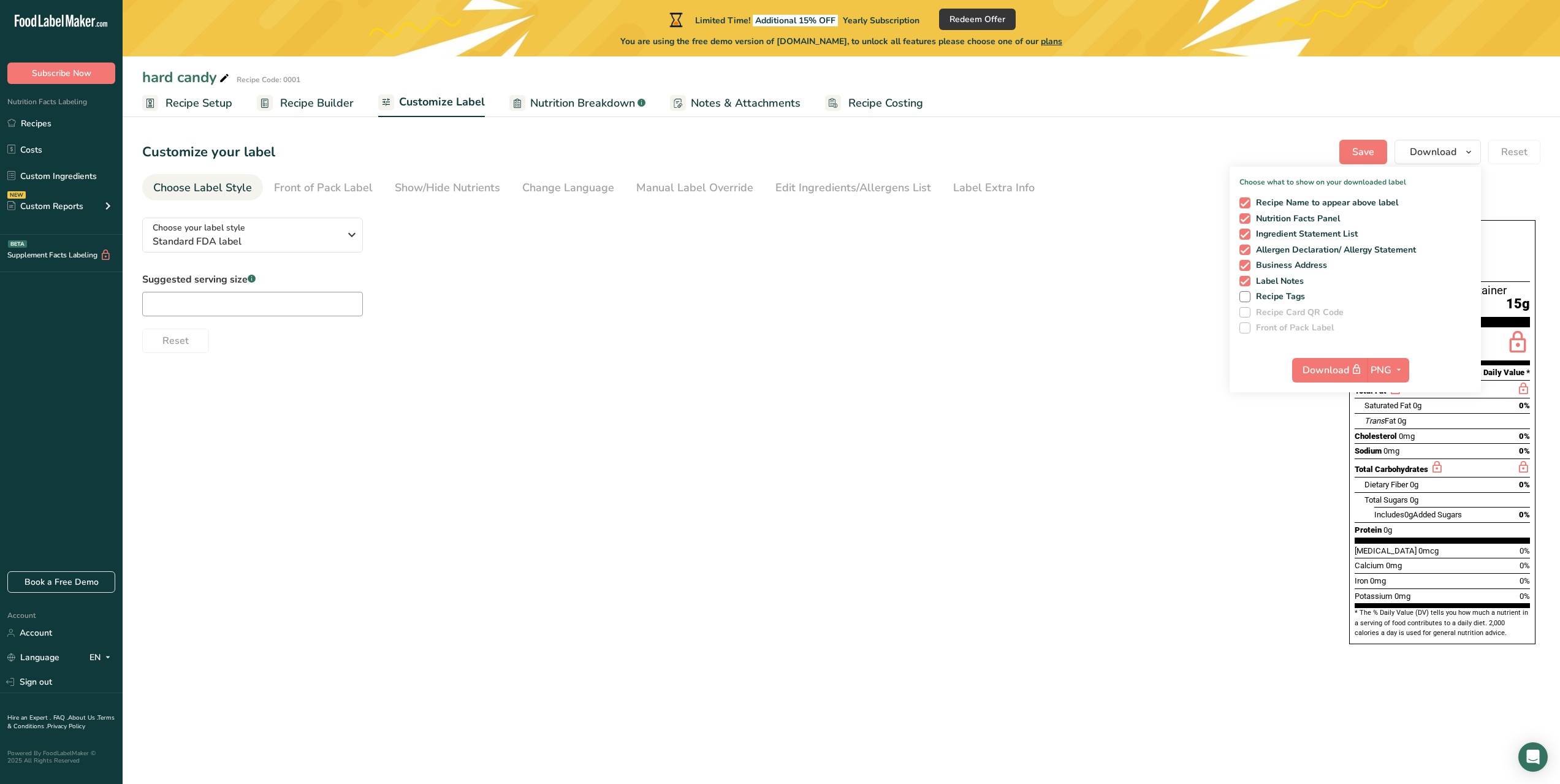
click at [1046, 266] on div "Choose your label style Standard FDA label USA (FDA) Standard FDA label Tabular…" at bounding box center [734, 280] width 1183 height 145
